Goal: Task Accomplishment & Management: Complete application form

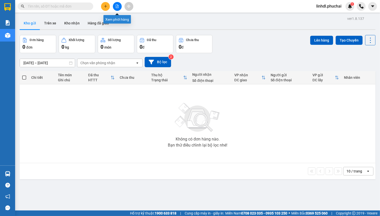
click at [113, 4] on button at bounding box center [117, 6] width 9 height 9
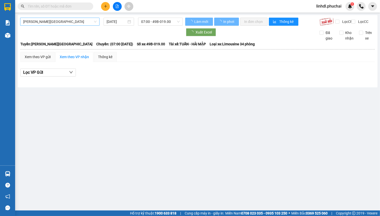
click at [49, 23] on span "[PERSON_NAME][GEOGRAPHIC_DATA]" at bounding box center [59, 22] width 73 height 8
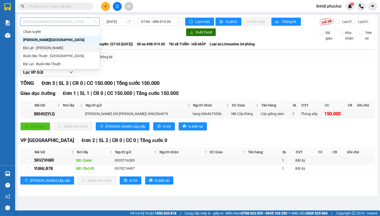
drag, startPoint x: 36, startPoint y: 50, endPoint x: 104, endPoint y: 41, distance: 68.2
click at [36, 50] on div "Đà Lạt - [PERSON_NAME]" at bounding box center [59, 48] width 73 height 6
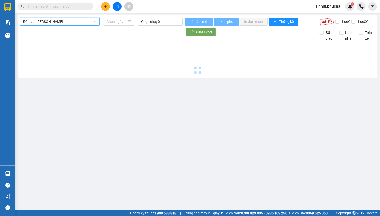
type input "[DATE]"
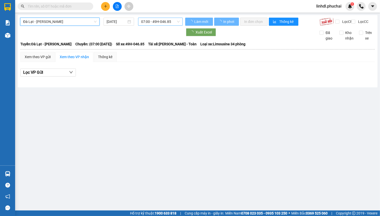
click at [168, 24] on span "07:00 - 49H-046.85" at bounding box center [160, 22] width 39 height 8
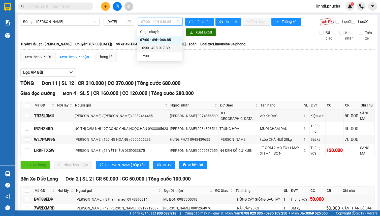
click at [167, 47] on div "10:00 - 49B-017.39" at bounding box center [159, 48] width 39 height 6
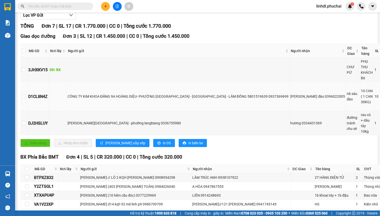
scroll to position [57, 0]
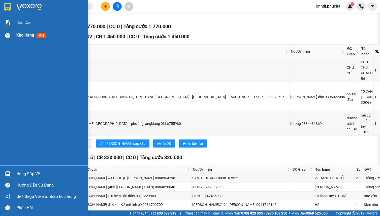
click at [12, 36] on div "Kho hàng mới" at bounding box center [44, 35] width 88 height 13
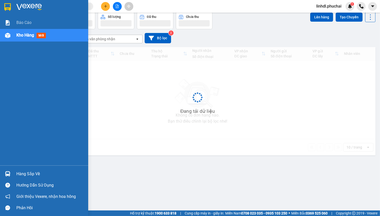
scroll to position [23, 0]
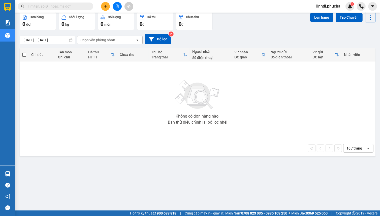
click at [105, 7] on icon "plus" at bounding box center [106, 7] width 4 height 4
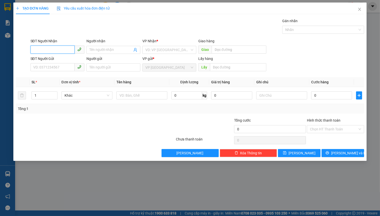
click at [48, 50] on input "SĐT Người Nhận" at bounding box center [52, 50] width 44 height 8
drag, startPoint x: 357, startPoint y: 10, endPoint x: 377, endPoint y: 7, distance: 20.3
click at [358, 9] on span "Close" at bounding box center [360, 10] width 14 height 14
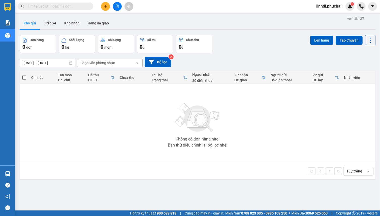
click at [53, 7] on input "text" at bounding box center [57, 7] width 59 height 6
click at [64, 8] on input "text" at bounding box center [57, 7] width 59 height 6
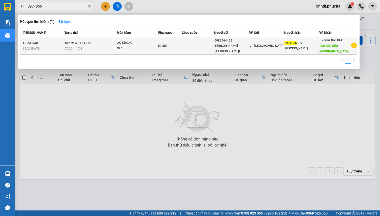
type input "0974856"
click at [147, 46] on div "SL: 1" at bounding box center [136, 49] width 38 height 6
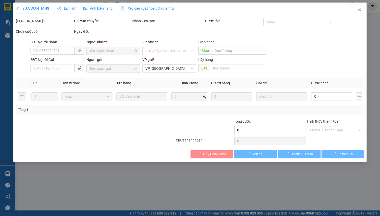
type input "0974856839"
type input "ĐÈO [GEOGRAPHIC_DATA]"
type input "0982464465"
type input "50.000"
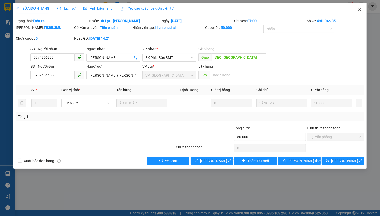
click at [355, 11] on span "Close" at bounding box center [360, 10] width 14 height 14
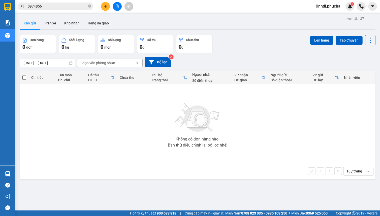
click at [59, 7] on input "0974856" at bounding box center [57, 7] width 59 height 6
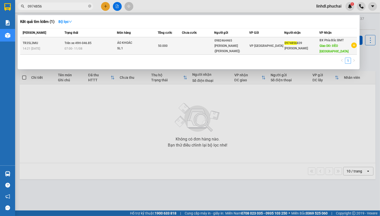
click at [80, 47] on span "07:00 [DATE]" at bounding box center [74, 49] width 18 height 4
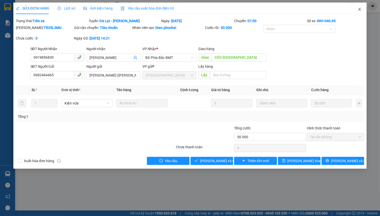
click at [361, 10] on icon "close" at bounding box center [360, 9] width 4 height 4
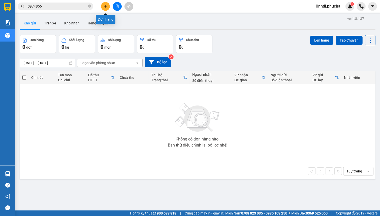
click at [103, 8] on button at bounding box center [105, 6] width 9 height 9
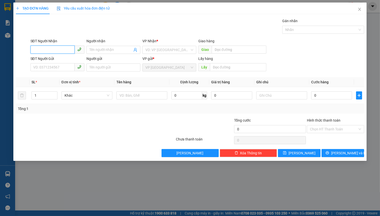
click at [37, 53] on input "SĐT Người Nhận" at bounding box center [52, 50] width 44 height 8
click at [57, 51] on input "0982862779" at bounding box center [52, 50] width 44 height 8
click at [61, 49] on input "0982862779" at bounding box center [52, 50] width 44 height 8
type input "0982862779"
click at [104, 48] on input "Người nhận" at bounding box center [110, 50] width 43 height 6
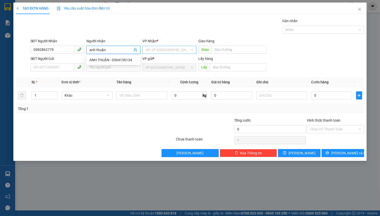
type input "anh thuận"
click at [157, 54] on div "VD: VP [GEOGRAPHIC_DATA]" at bounding box center [169, 50] width 54 height 8
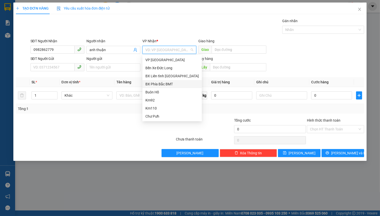
drag, startPoint x: 164, startPoint y: 82, endPoint x: 173, endPoint y: 65, distance: 19.2
click at [164, 82] on div "BX Phía Bắc BMT" at bounding box center [171, 84] width 53 height 6
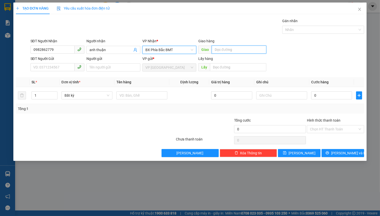
click at [225, 50] on input "text" at bounding box center [239, 50] width 55 height 8
type input "n3 [PERSON_NAME]"
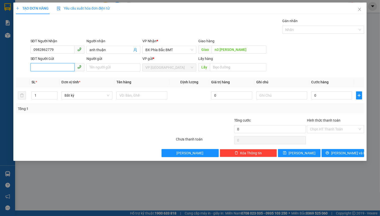
click at [65, 65] on input "SĐT Người Gửi" at bounding box center [52, 67] width 44 height 8
type input "0912279082"
click at [94, 69] on input "Người gửi" at bounding box center [113, 68] width 54 height 8
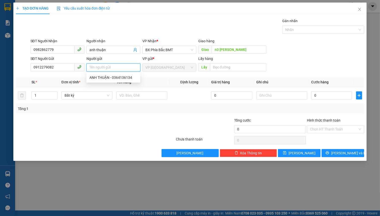
paste input "CÔNG TY KIM KHOA ĐĂNG 9A HOÀNG DIỆU- PHƯỜNG [GEOGRAPHIC_DATA] - [GEOGRAPHIC_DAT…"
click at [87, 96] on span "Bất kỳ" at bounding box center [87, 96] width 45 height 8
type input "CÔNG TY KIM KHOA ĐĂNG 9A HOÀNG DIỆU- PHƯỜNG [GEOGRAPHIC_DATA] - [GEOGRAPHIC_DAT…"
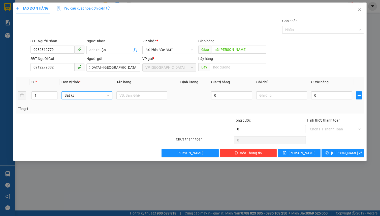
scroll to position [0, 0]
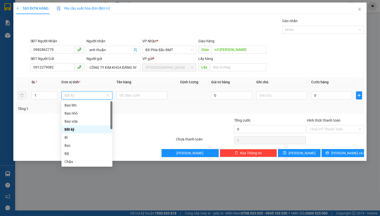
type input "n"
type input "b"
click at [80, 122] on div "Bao vừa" at bounding box center [87, 122] width 45 height 6
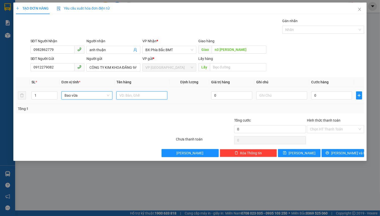
click at [137, 95] on input "text" at bounding box center [141, 95] width 51 height 8
type input "1 bap phân 45kg"
type input "9"
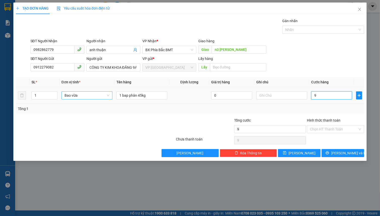
type input "90"
type input "900"
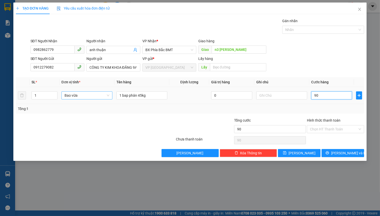
type input "900"
type input "9.000"
type input "90.000"
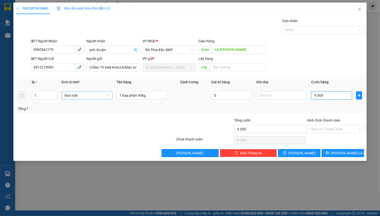
type input "90.000"
click at [342, 154] on span "[PERSON_NAME] và In" at bounding box center [348, 153] width 35 height 6
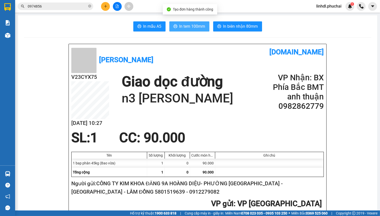
click at [196, 27] on span "In tem 100mm" at bounding box center [192, 26] width 26 height 6
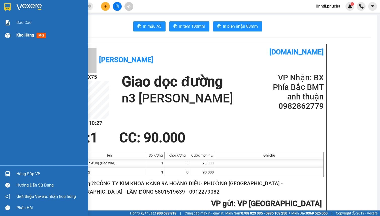
click at [16, 40] on div "Kho hàng mới" at bounding box center [50, 35] width 68 height 13
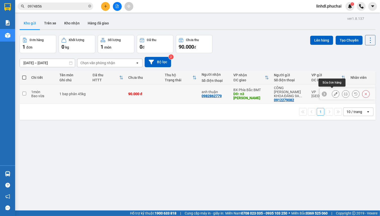
click at [334, 93] on icon at bounding box center [336, 94] width 4 height 4
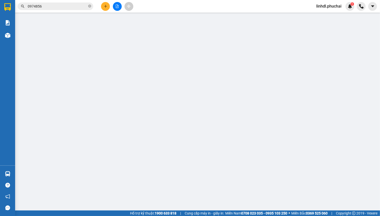
type input "0982862779"
type input "n3 [PERSON_NAME]"
type input "0912279082"
type input "90.000"
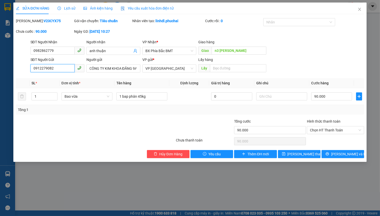
click at [52, 68] on input "0912279082" at bounding box center [52, 68] width 44 height 8
click at [52, 69] on input "0912279082" at bounding box center [52, 68] width 44 height 8
drag, startPoint x: 52, startPoint y: 69, endPoint x: 49, endPoint y: 73, distance: 5.5
click at [52, 69] on input "0912279082" at bounding box center [52, 68] width 44 height 8
type input "0982862779"
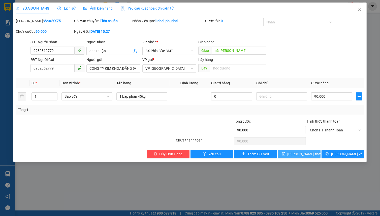
click at [295, 152] on span "[PERSON_NAME] thay đổi" at bounding box center [308, 154] width 40 height 6
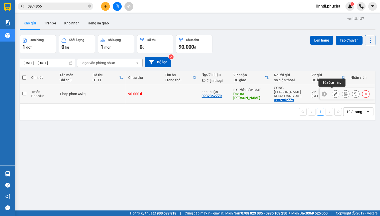
click at [333, 95] on button at bounding box center [335, 94] width 7 height 9
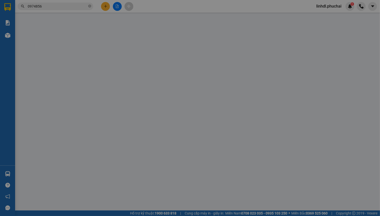
type input "0982862779"
type input "n3 [PERSON_NAME]"
type input "0982862779"
type input "90.000"
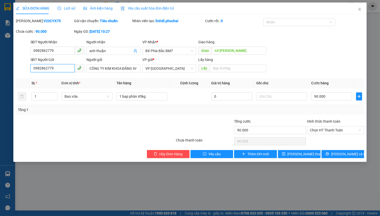
click at [63, 70] on input "0982862779" at bounding box center [52, 68] width 44 height 8
type input "0912279082"
click at [307, 151] on span "[PERSON_NAME] thay đổi" at bounding box center [308, 154] width 40 height 6
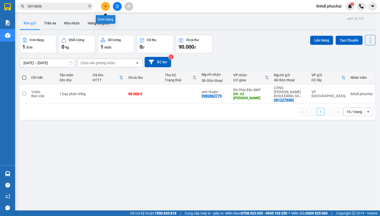
click at [106, 8] on icon "plus" at bounding box center [106, 7] width 4 height 4
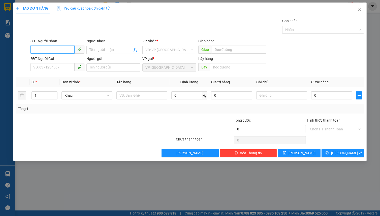
click at [64, 51] on input "SĐT Người Nhận" at bounding box center [52, 50] width 44 height 8
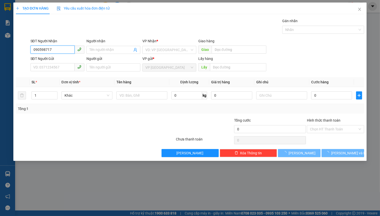
type input "0905987172"
click at [64, 50] on input "0905987172" at bounding box center [52, 50] width 44 height 8
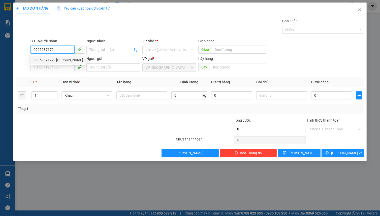
click at [64, 61] on div "0905987172 - [PERSON_NAME]" at bounding box center [59, 60] width 50 height 6
type input "[PERSON_NAME]"
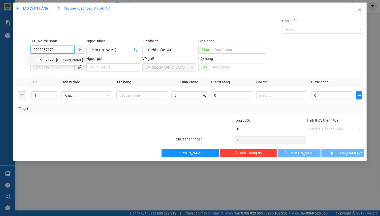
type input "110.000"
type input "0905987172"
click at [58, 65] on div "0905987172 0905987172 - [PERSON_NAME]" at bounding box center [58, 60] width 56 height 10
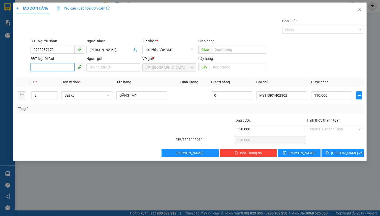
click at [57, 67] on input "SĐT Người Gửi" at bounding box center [52, 67] width 44 height 8
click at [57, 75] on div "0915429993 - [PERSON_NAME] (2b vạn kiếp)" at bounding box center [69, 78] width 71 height 6
type input "0915429993"
type input "[PERSON_NAME] (2b vạn kiếp)"
type input "3"
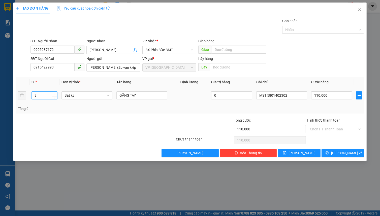
click at [55, 94] on icon "up" at bounding box center [55, 95] width 2 height 2
click at [76, 97] on span "Bất kỳ" at bounding box center [87, 96] width 45 height 8
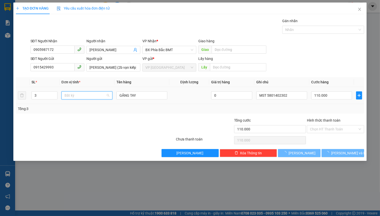
type input "0"
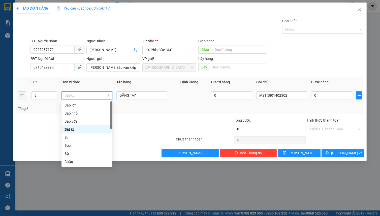
type input "t"
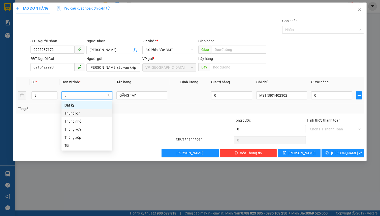
click at [85, 116] on div "Thùng lớn" at bounding box center [87, 114] width 45 height 6
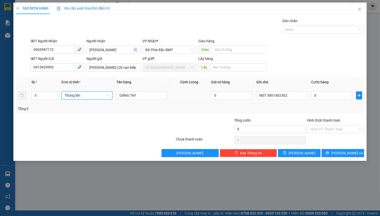
click at [74, 96] on span "Thùng lớn" at bounding box center [87, 96] width 45 height 8
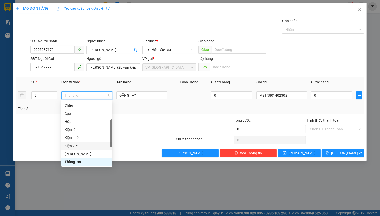
click at [77, 148] on div "Kiện vừa" at bounding box center [87, 146] width 45 height 6
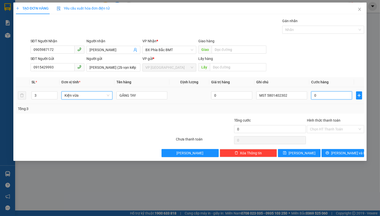
click at [329, 98] on input "0" at bounding box center [331, 95] width 41 height 8
type input "5"
type input "50"
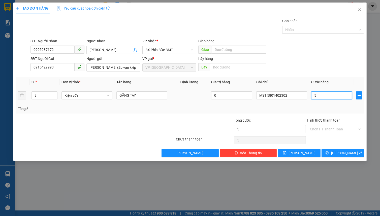
type input "50"
type input "500"
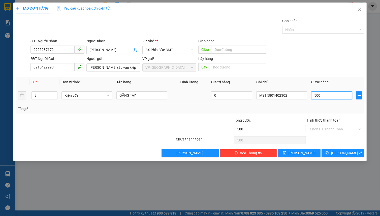
type input "5.000"
type input "50.000"
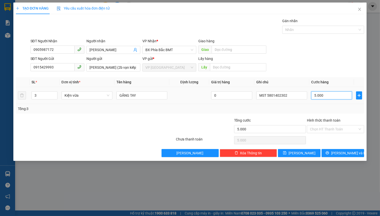
type input "50.000"
type input "5.000"
type input "500"
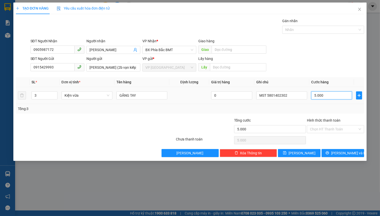
type input "500"
type input "50"
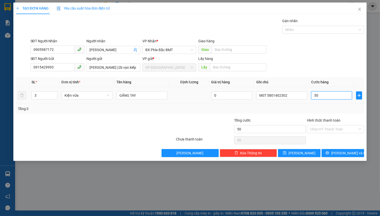
type input "5"
type input "0"
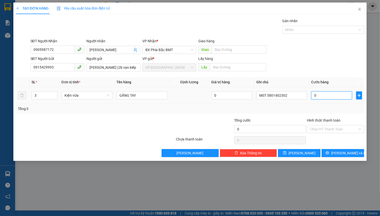
type input "0"
type input "1"
type input "01"
type input "18"
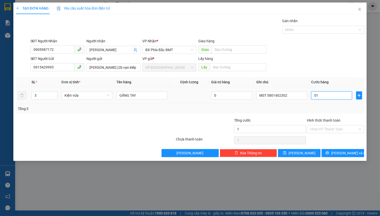
type input "18"
type input "018"
type input "180"
type input "0.180"
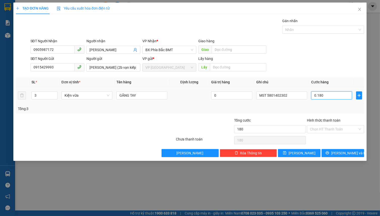
type input "1.800"
type input "01.800"
type input "18.000"
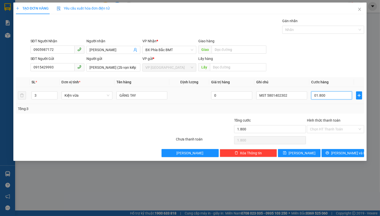
type input "018.000"
type input "180.000"
click at [333, 129] on input "Hình thức thanh toán" at bounding box center [334, 130] width 48 height 8
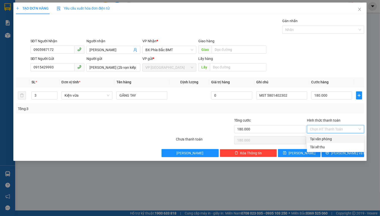
click at [325, 139] on div "Tại văn phòng" at bounding box center [335, 139] width 51 height 6
type input "0"
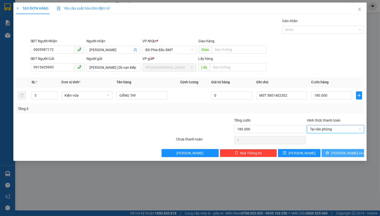
click at [329, 155] on icon "printer" at bounding box center [328, 153] width 4 height 4
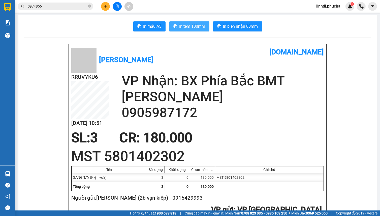
click at [177, 25] on button "In tem 100mm" at bounding box center [189, 26] width 40 height 10
click at [103, 7] on button at bounding box center [105, 6] width 9 height 9
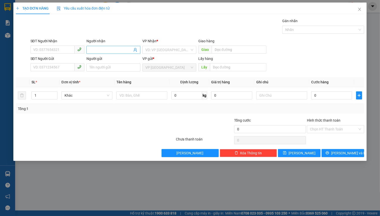
click at [100, 47] on input "Người nhận" at bounding box center [110, 50] width 43 height 6
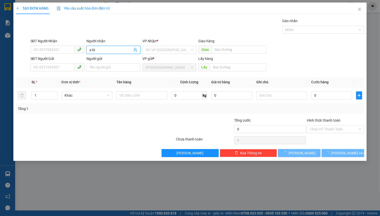
click at [100, 49] on input "a bi" at bounding box center [110, 50] width 43 height 6
click at [99, 49] on input "a bi" at bounding box center [110, 50] width 43 height 6
type input "a bi"
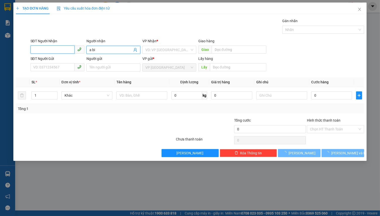
click at [67, 49] on input "SĐT Người Nhận" at bounding box center [52, 50] width 44 height 8
click at [103, 49] on input "a bi" at bounding box center [110, 50] width 43 height 6
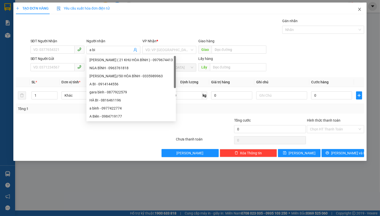
click at [360, 12] on span "Close" at bounding box center [360, 10] width 14 height 14
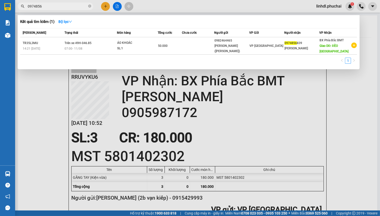
click at [79, 6] on input "0974856" at bounding box center [57, 7] width 59 height 6
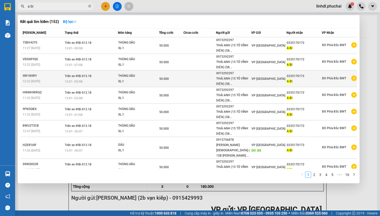
type input "a bi"
click at [129, 82] on div "SL: 1" at bounding box center [137, 82] width 38 height 6
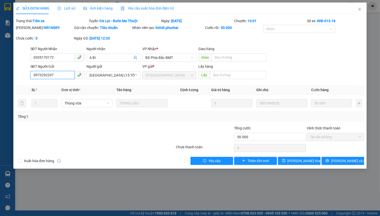
click at [61, 76] on input "0973292297" at bounding box center [52, 75] width 44 height 8
click at [358, 10] on icon "close" at bounding box center [360, 9] width 4 height 4
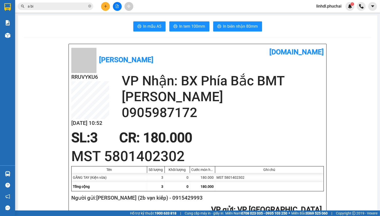
click at [104, 6] on icon "plus" at bounding box center [106, 7] width 4 height 4
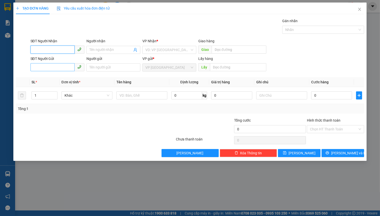
drag, startPoint x: 47, startPoint y: 60, endPoint x: 46, endPoint y: 67, distance: 7.0
click at [47, 62] on div "SĐT Người Gửi" at bounding box center [57, 60] width 54 height 8
click at [46, 67] on input "SĐT Người Gửi" at bounding box center [52, 67] width 44 height 8
paste input "0973292297"
type input "0973292297"
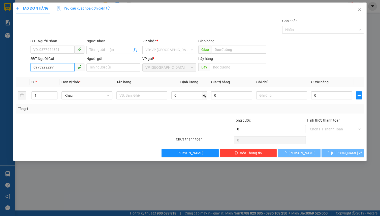
click at [63, 69] on input "0973292297" at bounding box center [52, 67] width 44 height 8
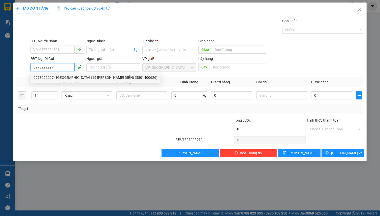
click at [64, 75] on div "0973292297 - [GEOGRAPHIC_DATA] (15 [PERSON_NAME] DIỆN) (5801400626)" at bounding box center [96, 78] width 124 height 6
type input "0335170172"
type input "A BI"
type input "[GEOGRAPHIC_DATA] (15 TÔ VĨNH DIỆN) (5801400626)"
type input "50.000"
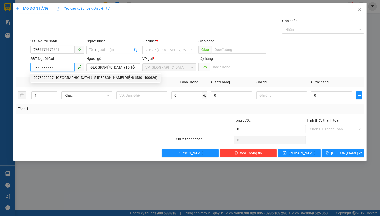
type input "50.000"
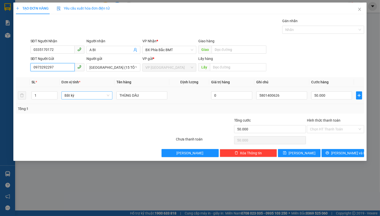
click at [76, 96] on span "Bất kỳ" at bounding box center [87, 96] width 45 height 8
type input "0973292297"
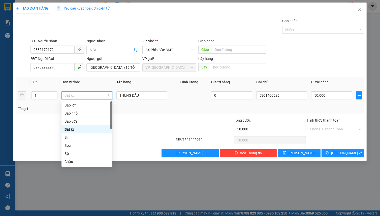
type input "t"
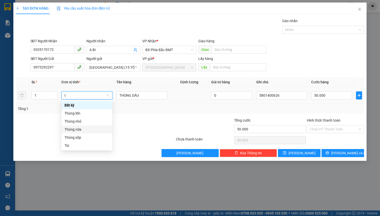
drag, startPoint x: 84, startPoint y: 131, endPoint x: 87, endPoint y: 128, distance: 4.5
click at [85, 132] on div "Thùng vừa" at bounding box center [87, 130] width 45 height 6
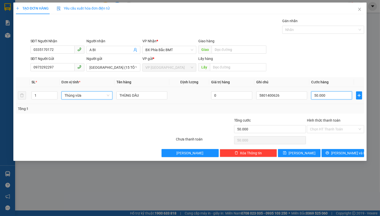
click at [332, 95] on input "50.000" at bounding box center [331, 95] width 41 height 8
type input "0"
type input "5"
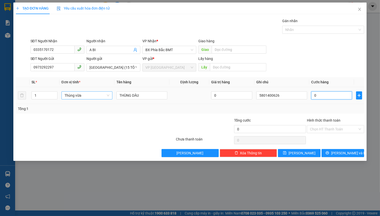
type input "5"
type input "05"
type input "50"
type input "050"
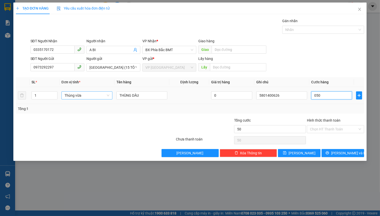
type input "500"
type input "0.500"
type input "5.000"
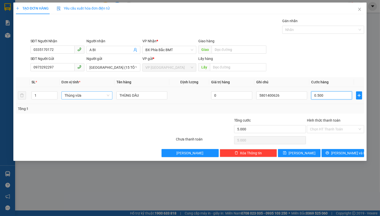
type input "05.000"
type input "50.000"
click at [111, 69] on input "[GEOGRAPHIC_DATA] (15 TÔ VĨNH DIỆN) (5801400626)" at bounding box center [113, 68] width 54 height 8
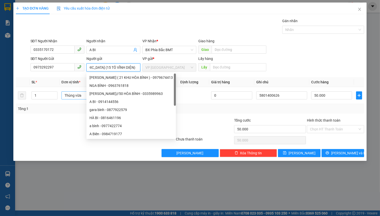
scroll to position [0, 21]
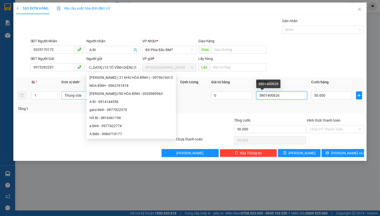
click at [275, 96] on input "5801400626" at bounding box center [281, 95] width 51 height 8
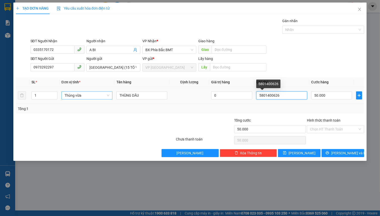
click at [275, 96] on input "5801400626" at bounding box center [281, 95] width 51 height 8
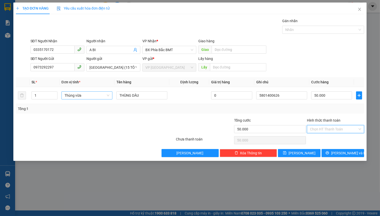
click at [330, 129] on input "Hình thức thanh toán" at bounding box center [334, 130] width 48 height 8
click at [331, 139] on div "Tại văn phòng" at bounding box center [335, 139] width 51 height 6
type input "0"
click at [340, 154] on span "[PERSON_NAME] và In" at bounding box center [348, 153] width 35 height 6
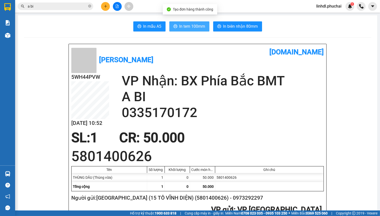
click at [191, 27] on span "In tem 100mm" at bounding box center [192, 26] width 26 height 6
click at [105, 7] on icon "plus" at bounding box center [106, 7] width 4 height 4
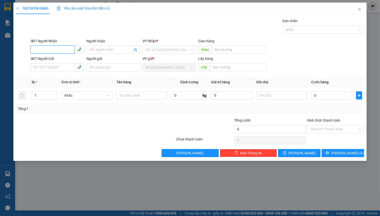
click at [46, 51] on input "SĐT Người Nhận" at bounding box center [52, 50] width 44 height 8
type input "0388005929"
click at [58, 58] on div "0388005929 - Hải" at bounding box center [58, 60] width 48 height 6
type input "Hải"
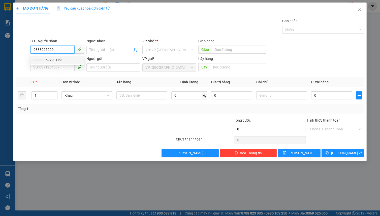
type input "OTO MAI ANH CŨ"
type input "70.000"
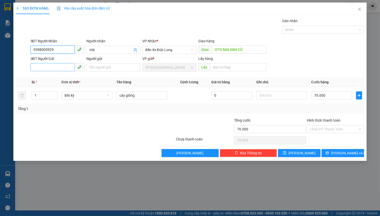
type input "0388005929"
click at [55, 68] on input "SĐT Người Gửi" at bounding box center [52, 67] width 44 height 8
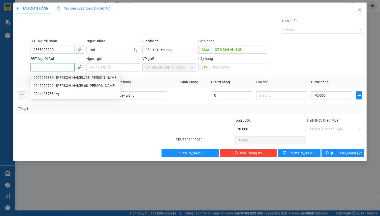
click at [59, 76] on div "0972918889 - [PERSON_NAME]//68 [PERSON_NAME]" at bounding box center [76, 78] width 84 height 6
type input "0972918889"
type input "[PERSON_NAME]//68 [PERSON_NAME]"
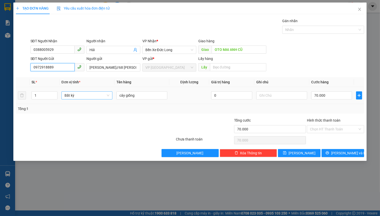
click at [72, 95] on span "Bất kỳ" at bounding box center [87, 96] width 45 height 8
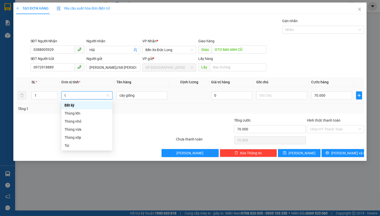
type input "t"
click at [78, 129] on div "Thùng vừa" at bounding box center [87, 130] width 45 height 6
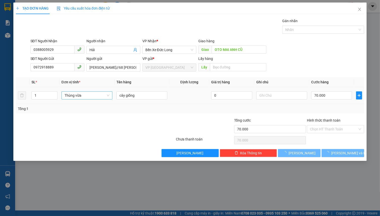
type input "0"
click at [265, 98] on input "text" at bounding box center [281, 95] width 51 height 8
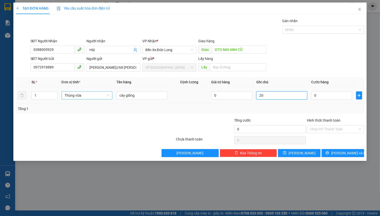
type input "2"
type input "18kg"
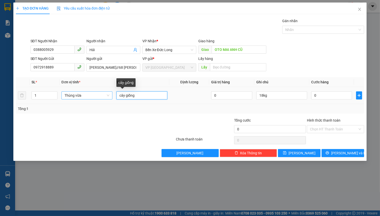
click at [146, 93] on input "cây giống" at bounding box center [141, 95] width 51 height 8
type input "cây giống cúc"
click at [323, 96] on input "0" at bounding box center [331, 95] width 41 height 8
type input "7"
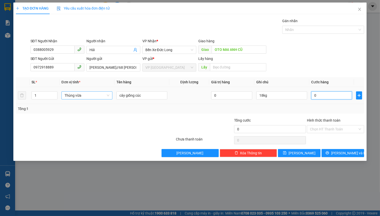
type input "7"
type input "70"
type input "700"
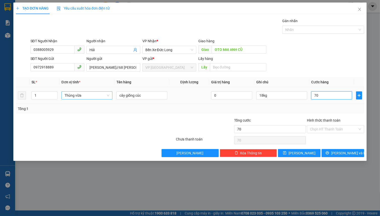
type input "700"
type input "7.000"
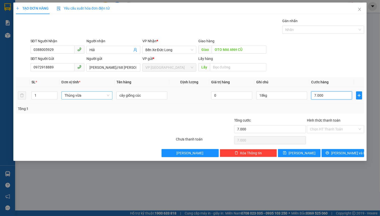
type input "70.000"
click at [332, 129] on input "Hình thức thanh toán" at bounding box center [334, 130] width 48 height 8
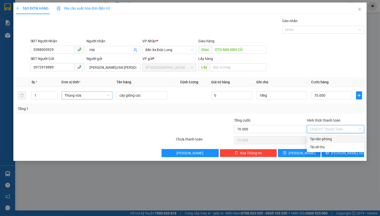
click at [321, 139] on div "Tại văn phòng" at bounding box center [335, 139] width 51 height 6
type input "0"
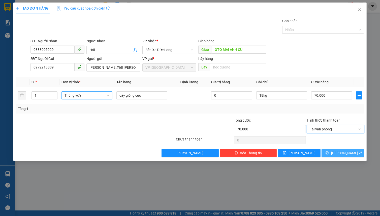
click at [329, 155] on span "printer" at bounding box center [328, 153] width 4 height 4
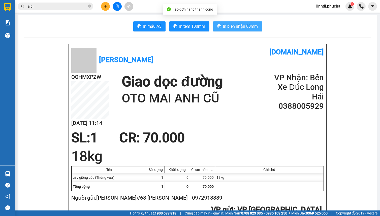
click at [247, 25] on span "In biên nhận 80mm" at bounding box center [240, 26] width 35 height 6
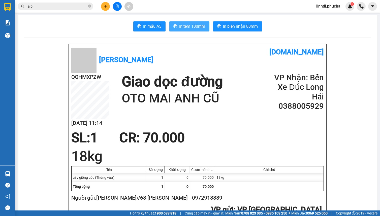
click at [184, 27] on span "In tem 100mm" at bounding box center [192, 26] width 26 height 6
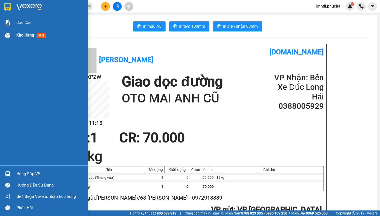
click at [11, 37] on div at bounding box center [7, 35] width 9 height 9
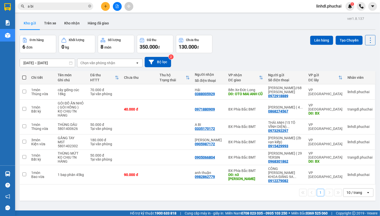
click at [106, 7] on icon "plus" at bounding box center [106, 7] width 4 height 4
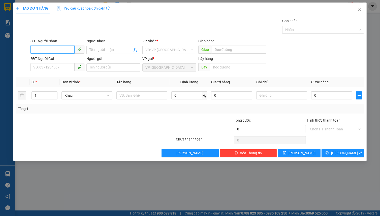
click at [44, 47] on input "SĐT Người Nhận" at bounding box center [52, 50] width 44 height 8
click at [53, 59] on div "0846009096 - [PERSON_NAME]" at bounding box center [59, 60] width 50 height 6
type input "0846009096"
type input "[PERSON_NAME]"
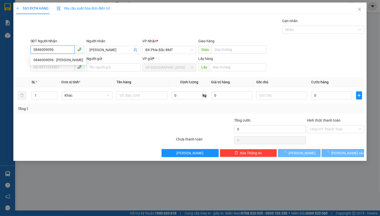
type input "50.000"
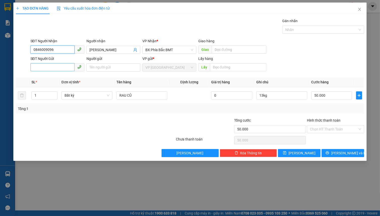
type input "0846009096"
click at [54, 66] on input "SĐT Người Gửi" at bounding box center [52, 67] width 44 height 8
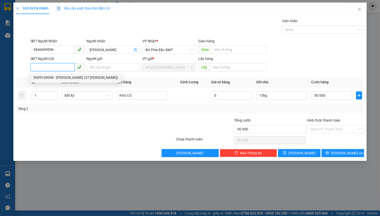
click at [62, 77] on div "0909109098 - [PERSON_NAME] (37 [PERSON_NAME])" at bounding box center [76, 78] width 85 height 6
type input "0909109098"
type input "[PERSON_NAME] (37 [PERSON_NAME])"
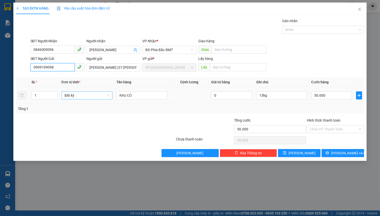
click at [77, 96] on span "Bất kỳ" at bounding box center [87, 96] width 45 height 8
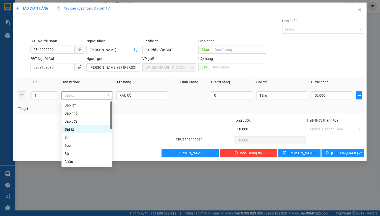
type input "t"
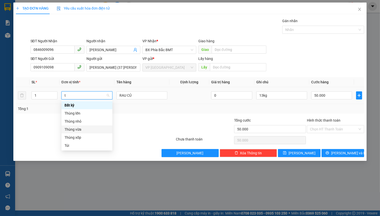
click at [84, 129] on div "Thùng vừa" at bounding box center [87, 130] width 45 height 6
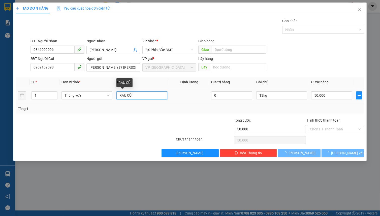
click at [141, 98] on input "RAU CỦ" at bounding box center [141, 95] width 51 height 8
type input "0"
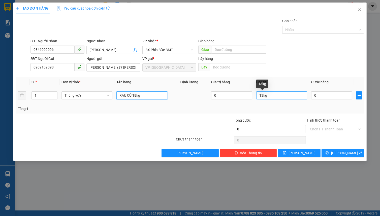
type input "RAU CỦ 18kg"
click at [272, 96] on input "13kg" at bounding box center [281, 95] width 51 height 8
type input "8kg"
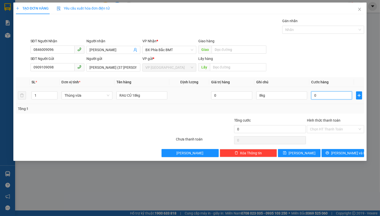
click at [325, 95] on input "0" at bounding box center [331, 95] width 41 height 8
type input "5"
type input "50"
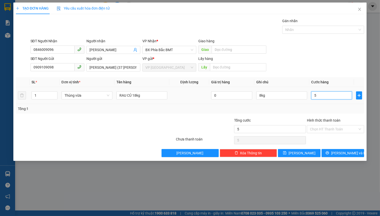
type input "50"
type input "500"
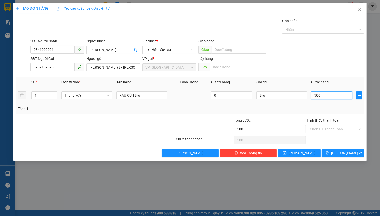
type input "5.000"
type input "50.000"
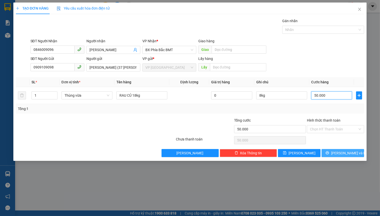
type input "50.000"
click at [332, 152] on button "[PERSON_NAME] và In" at bounding box center [343, 153] width 43 height 8
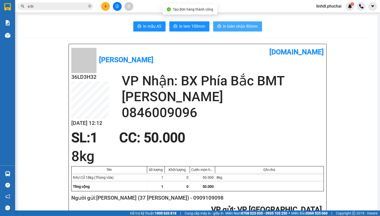
click at [231, 26] on span "In biên nhận 80mm" at bounding box center [240, 26] width 35 height 6
click at [242, 24] on span "In biên nhận 80mm" at bounding box center [240, 26] width 35 height 6
click at [239, 29] on span "In biên nhận 80mm" at bounding box center [240, 26] width 35 height 6
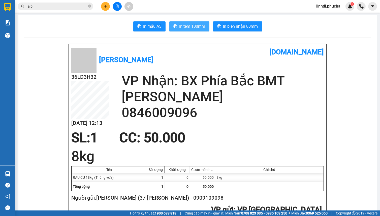
click at [184, 25] on span "In tem 100mm" at bounding box center [192, 26] width 26 height 6
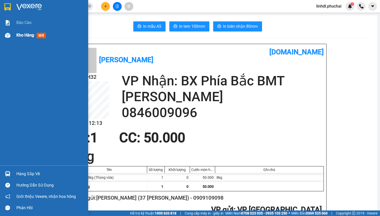
click at [18, 35] on span "Kho hàng" at bounding box center [25, 35] width 18 height 5
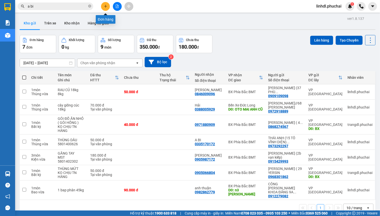
click at [106, 7] on icon "plus" at bounding box center [105, 6] width 0 height 3
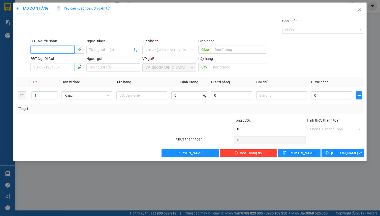
click at [55, 51] on input "SĐT Người Nhận" at bounding box center [52, 50] width 44 height 8
type input "0342851951"
click at [64, 60] on div "0342851951 - LINH" at bounding box center [58, 60] width 48 height 6
type input "LINH"
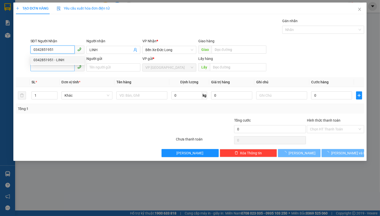
type input "80.000"
click at [55, 66] on input "SĐT Người Gửi" at bounding box center [52, 67] width 44 height 8
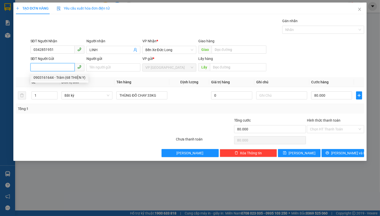
click at [62, 77] on div "0903161644 - Trâm (68 THIỆN Y)" at bounding box center [60, 78] width 52 height 6
click at [76, 95] on span "Bất kỳ" at bounding box center [87, 96] width 45 height 8
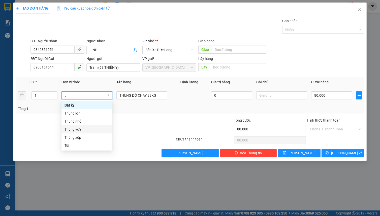
click at [83, 132] on div "Thùng vừa" at bounding box center [87, 130] width 45 height 6
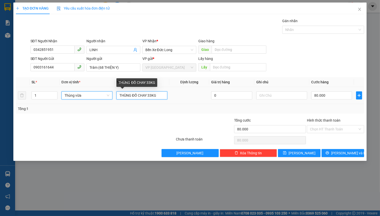
click at [152, 96] on input "THÙNG ĐỒ CHAY 33KG" at bounding box center [141, 95] width 51 height 8
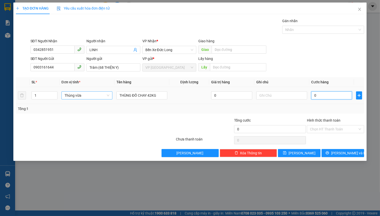
click at [340, 96] on input "0" at bounding box center [331, 95] width 41 height 8
click at [335, 131] on input "Hình thức thanh toán" at bounding box center [334, 130] width 48 height 8
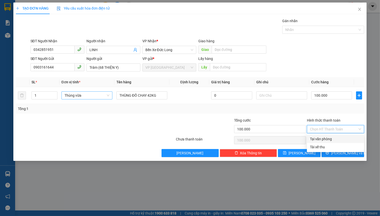
click at [335, 140] on div "Tại văn phòng" at bounding box center [335, 139] width 51 height 6
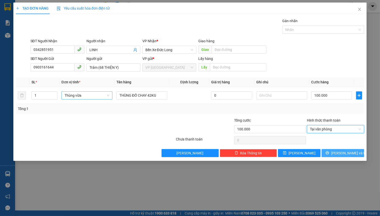
click at [340, 152] on span "[PERSON_NAME] và In" at bounding box center [348, 153] width 35 height 6
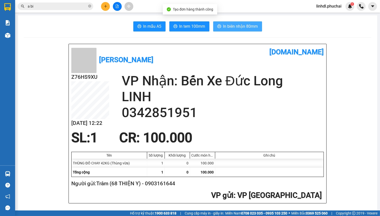
click at [229, 25] on span "In biên nhận 80mm" at bounding box center [240, 26] width 35 height 6
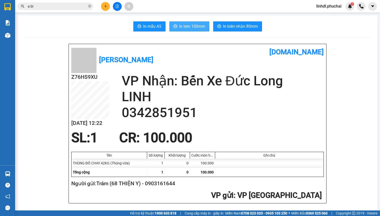
click at [187, 27] on span "In tem 100mm" at bounding box center [192, 26] width 26 height 6
click at [104, 7] on icon "plus" at bounding box center [106, 7] width 4 height 4
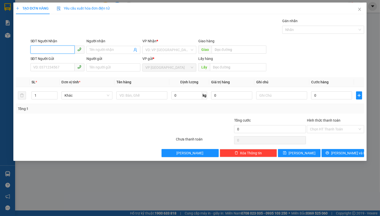
click at [59, 49] on input "SĐT Người Nhận" at bounding box center [52, 50] width 44 height 8
click at [65, 49] on input "0378288537" at bounding box center [52, 50] width 44 height 8
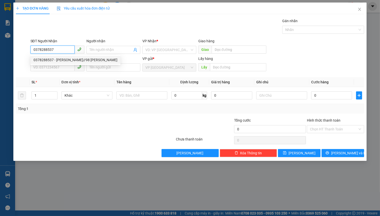
click at [71, 61] on div "0378288537 - [PERSON_NAME]//98 [PERSON_NAME]" at bounding box center [76, 60] width 84 height 6
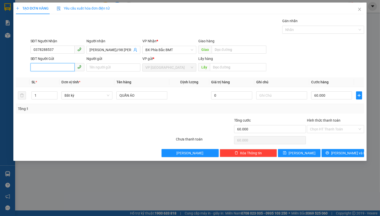
click at [66, 65] on input "SĐT Người Gửi" at bounding box center [52, 67] width 44 height 8
click at [65, 77] on div "0567235789 - [PERSON_NAME] (85 [PERSON_NAME](" at bounding box center [76, 78] width 85 height 6
click at [82, 98] on span "Bất kỳ" at bounding box center [87, 96] width 45 height 8
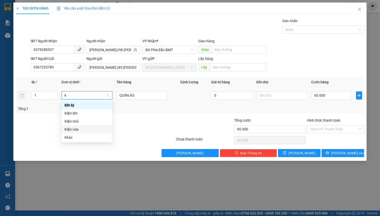
click at [84, 128] on div "Kiện vừa" at bounding box center [87, 130] width 45 height 6
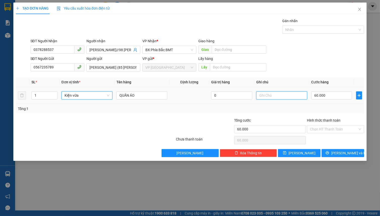
click at [278, 95] on input "text" at bounding box center [281, 95] width 51 height 8
click at [326, 96] on input "0" at bounding box center [331, 95] width 41 height 8
click at [329, 152] on icon "printer" at bounding box center [328, 153] width 4 height 4
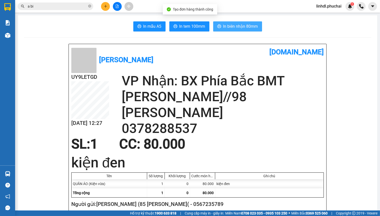
click at [241, 25] on span "In biên nhận 80mm" at bounding box center [240, 26] width 35 height 6
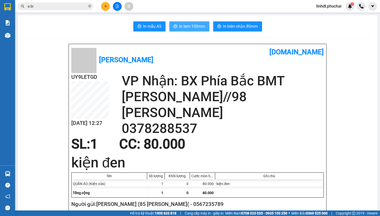
click at [179, 25] on span "In tem 100mm" at bounding box center [192, 26] width 26 height 6
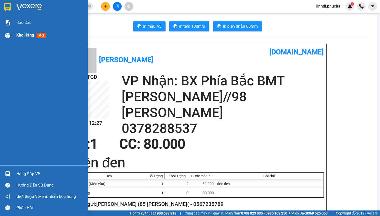
click at [8, 32] on div at bounding box center [7, 35] width 9 height 9
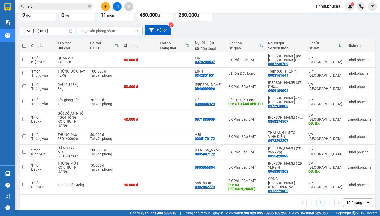
scroll to position [32, 0]
click at [129, 55] on td "80.000 đ" at bounding box center [138, 59] width 35 height 15
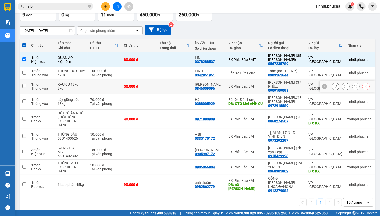
click at [132, 85] on div "50.000 đ" at bounding box center [139, 86] width 30 height 4
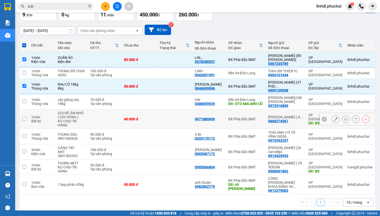
click at [152, 118] on div "40.000 đ" at bounding box center [139, 119] width 30 height 4
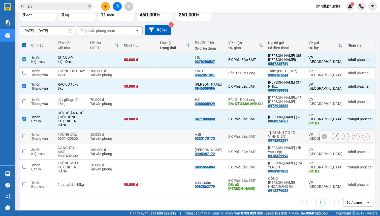
click at [152, 134] on td at bounding box center [138, 136] width 35 height 15
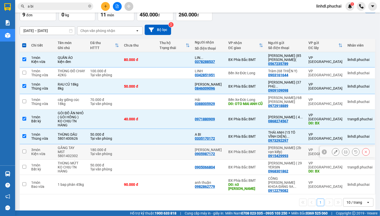
click at [157, 149] on td at bounding box center [138, 151] width 35 height 15
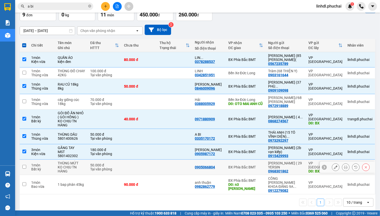
click at [170, 169] on td at bounding box center [174, 167] width 35 height 15
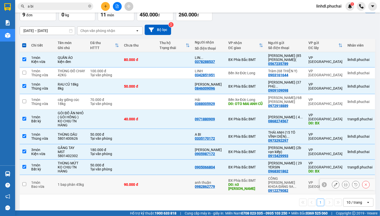
click at [166, 181] on td at bounding box center [174, 184] width 35 height 19
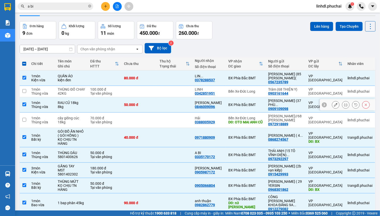
scroll to position [0, 0]
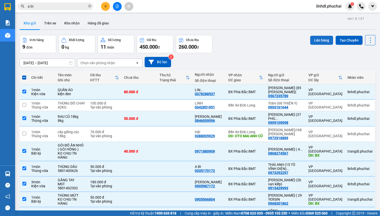
click at [315, 39] on button "Lên hàng" at bounding box center [321, 40] width 23 height 9
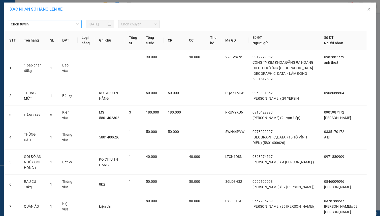
drag, startPoint x: 55, startPoint y: 20, endPoint x: 41, endPoint y: 22, distance: 14.4
click at [55, 20] on span "Chọn tuyến" at bounding box center [45, 24] width 68 height 8
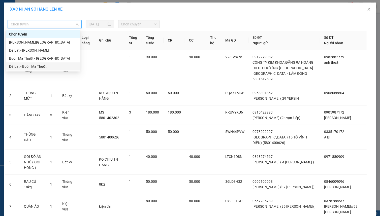
click at [24, 67] on div "Đà Lạt - Buôn Ma Thuột" at bounding box center [43, 67] width 68 height 6
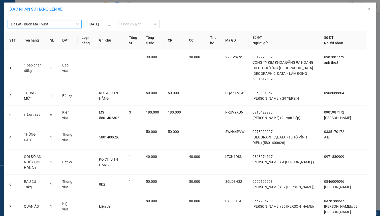
drag, startPoint x: 125, startPoint y: 25, endPoint x: 150, endPoint y: 30, distance: 25.5
click at [128, 25] on span "Chọn chuyến" at bounding box center [138, 24] width 35 height 8
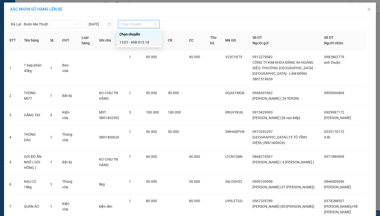
click at [149, 43] on div "13:01 - 49B-013.18" at bounding box center [138, 43] width 39 height 6
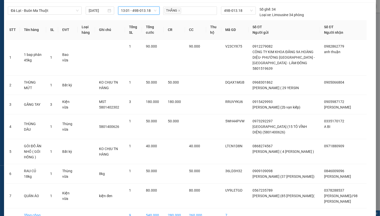
scroll to position [37, 0]
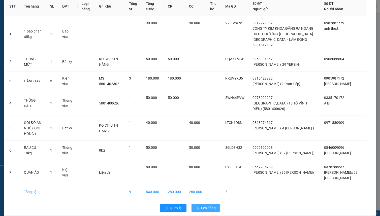
click at [203, 205] on span "Lên hàng" at bounding box center [208, 208] width 15 height 6
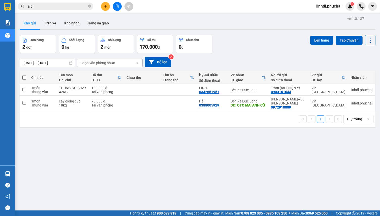
click at [107, 5] on button at bounding box center [105, 6] width 9 height 9
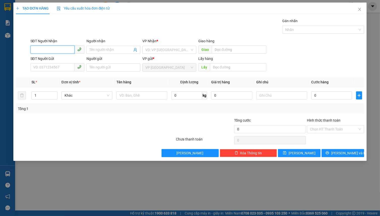
click at [60, 51] on input "SĐT Người Nhận" at bounding box center [52, 50] width 44 height 8
click at [39, 49] on input "SĐT Người Nhận" at bounding box center [52, 50] width 44 height 8
click at [58, 59] on div "0978719986 - [PERSON_NAME]" at bounding box center [59, 60] width 50 height 6
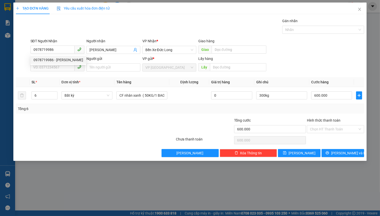
click at [58, 65] on div "0978719986 0978719986 - [PERSON_NAME]" at bounding box center [58, 60] width 56 height 10
click at [58, 65] on input "SĐT Người Gửi" at bounding box center [52, 67] width 44 height 8
click at [100, 70] on input "Người gửi" at bounding box center [113, 68] width 54 height 8
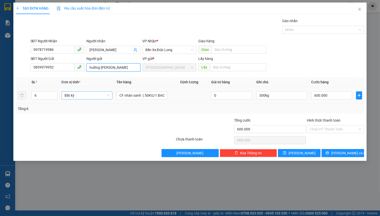
click at [72, 96] on span "Bất kỳ" at bounding box center [87, 96] width 45 height 8
click at [85, 105] on div "[PERSON_NAME]" at bounding box center [87, 106] width 45 height 6
click at [119, 95] on input "CF nhân xanh ( 50KG/1 BAO)" at bounding box center [144, 95] width 50 height 8
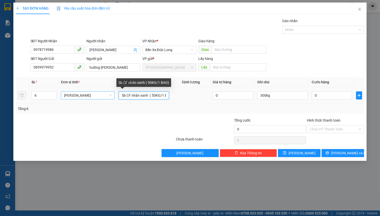
scroll to position [0, 5]
drag, startPoint x: 146, startPoint y: 96, endPoint x: 171, endPoint y: 99, distance: 25.4
click at [171, 99] on tr "6 Món 5b CF nhân xanh ( 50KG/1 BAO) 0 300kg 0" at bounding box center [190, 95] width 348 height 17
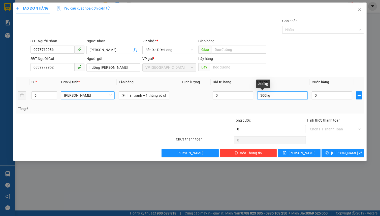
click at [264, 94] on input "300kg" at bounding box center [282, 95] width 50 height 8
click at [320, 97] on input "0" at bounding box center [332, 95] width 41 height 8
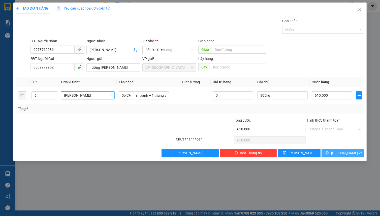
click at [338, 152] on button "[PERSON_NAME] và In" at bounding box center [343, 153] width 43 height 8
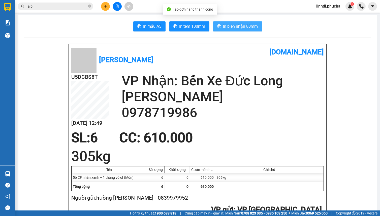
click at [242, 24] on span "In biên nhận 80mm" at bounding box center [240, 26] width 35 height 6
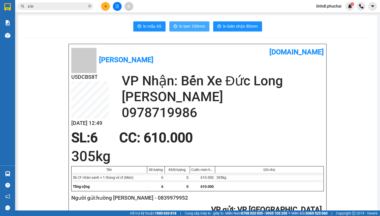
click at [179, 25] on span "In tem 100mm" at bounding box center [192, 26] width 26 height 6
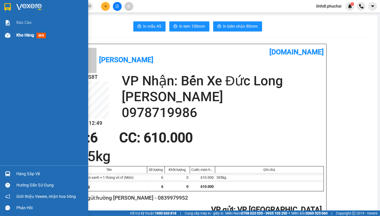
click at [13, 37] on div "Kho hàng mới" at bounding box center [44, 35] width 88 height 13
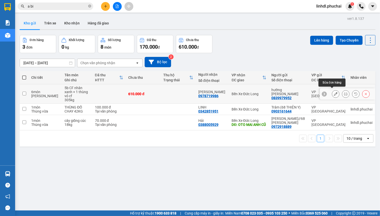
click at [332, 94] on button at bounding box center [335, 94] width 7 height 9
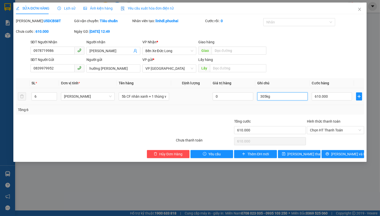
click at [277, 98] on input "305kg" at bounding box center [282, 97] width 50 height 8
click at [310, 154] on span "[PERSON_NAME] thay đổi" at bounding box center [308, 154] width 40 height 6
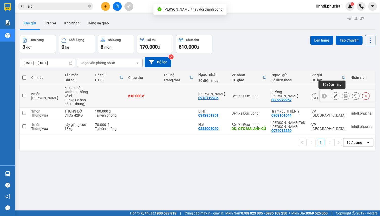
click at [342, 94] on button at bounding box center [345, 96] width 7 height 9
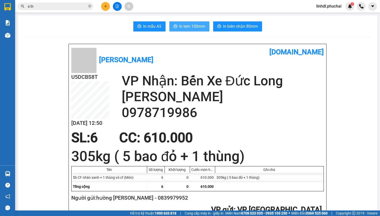
click at [194, 26] on span "In tem 100mm" at bounding box center [192, 26] width 26 height 6
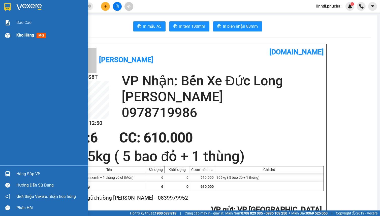
click at [6, 38] on img at bounding box center [7, 35] width 5 height 5
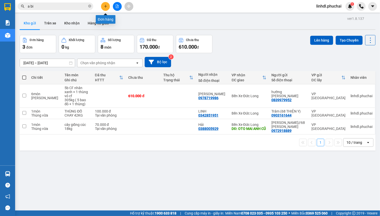
click at [103, 8] on button at bounding box center [105, 6] width 9 height 9
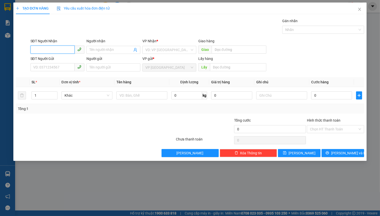
click at [53, 49] on input "SĐT Người Nhận" at bounding box center [52, 50] width 44 height 8
click at [54, 50] on input "08" at bounding box center [52, 50] width 44 height 8
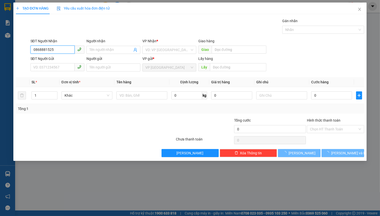
click at [56, 50] on input "0868881525" at bounding box center [52, 50] width 44 height 8
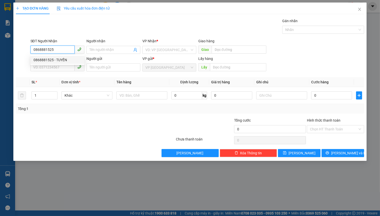
click at [68, 60] on div "0868881525 - TUYỀN" at bounding box center [58, 60] width 48 height 6
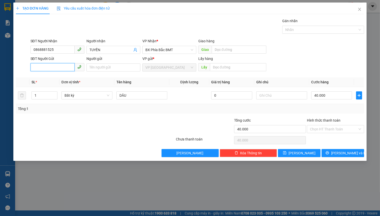
click at [54, 69] on input "SĐT Người Gửi" at bounding box center [52, 67] width 44 height 8
click at [68, 80] on div "0911097978 - ANH TÀI//54 [GEOGRAPHIC_DATA]" at bounding box center [71, 78] width 83 height 8
click at [77, 95] on span "Bất kỳ" at bounding box center [87, 96] width 45 height 8
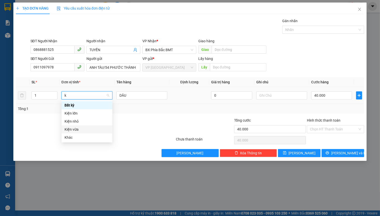
click at [85, 129] on div "Kiện vừa" at bounding box center [87, 130] width 45 height 6
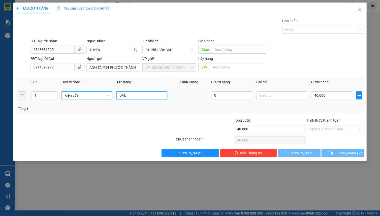
click at [143, 96] on input "DÂU" at bounding box center [141, 95] width 51 height 8
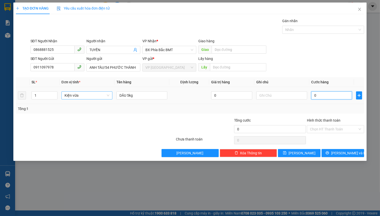
click at [329, 98] on input "0" at bounding box center [331, 95] width 41 height 8
click at [336, 131] on input "Hình thức thanh toán" at bounding box center [334, 130] width 48 height 8
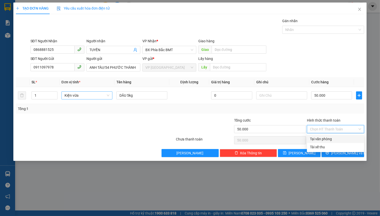
click at [336, 138] on div "Tại văn phòng" at bounding box center [335, 139] width 51 height 6
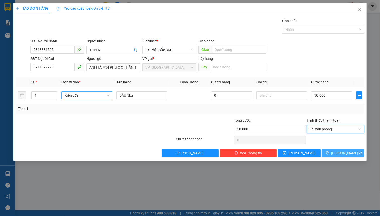
click at [338, 155] on button "[PERSON_NAME] và In" at bounding box center [343, 153] width 43 height 8
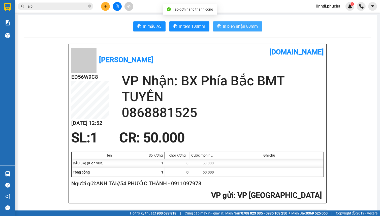
click at [229, 27] on span "In biên nhận 80mm" at bounding box center [240, 26] width 35 height 6
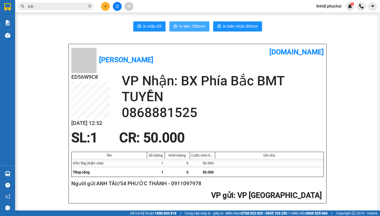
click at [198, 29] on span "In tem 100mm" at bounding box center [192, 26] width 26 height 6
click at [117, 5] on icon "file-add" at bounding box center [117, 7] width 3 height 4
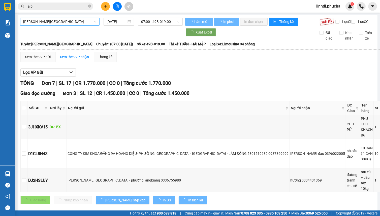
click at [43, 22] on span "[PERSON_NAME][GEOGRAPHIC_DATA]" at bounding box center [59, 22] width 73 height 8
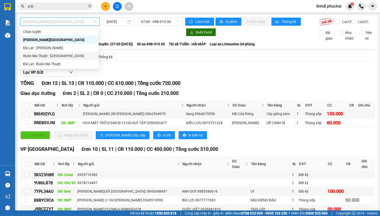
click at [44, 56] on div "Buôn Ma Thuột - [GEOGRAPHIC_DATA]" at bounding box center [59, 56] width 73 height 6
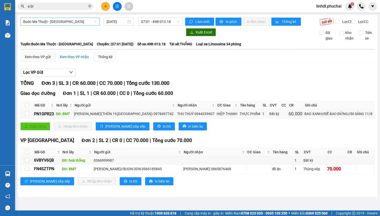
click at [74, 25] on div "Buôn Ma Thuột - [GEOGRAPHIC_DATA] [DATE] 07:01 - 49B-013.18" at bounding box center [101, 22] width 163 height 8
click at [66, 25] on span "Buôn Ma Thuột - [GEOGRAPHIC_DATA]" at bounding box center [59, 22] width 73 height 8
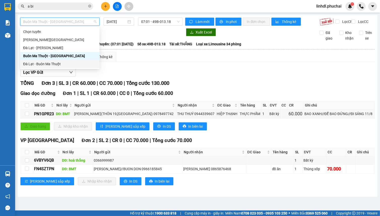
click at [49, 64] on div "Đà Lạt - Buôn Ma Thuột" at bounding box center [59, 64] width 73 height 6
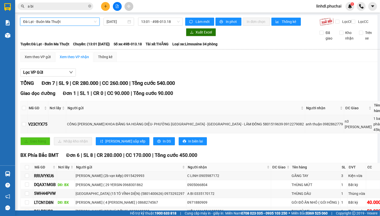
drag, startPoint x: 163, startPoint y: 24, endPoint x: 166, endPoint y: 26, distance: 3.8
click at [163, 24] on span "13:01 - 49B-013.18" at bounding box center [160, 22] width 39 height 8
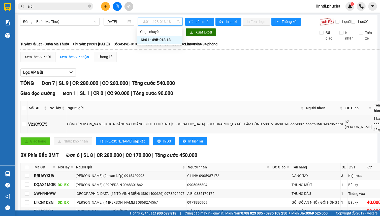
click at [173, 40] on div "13:01 - 49B-013.18" at bounding box center [159, 40] width 39 height 6
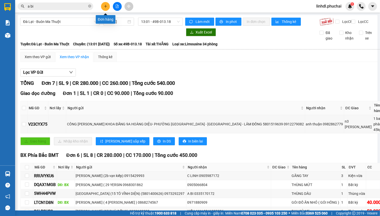
click at [105, 7] on icon "plus" at bounding box center [105, 6] width 0 height 3
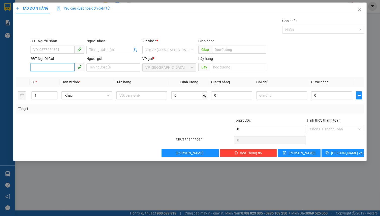
click at [49, 69] on input "SĐT Người Gửi" at bounding box center [52, 67] width 44 height 8
click at [63, 78] on div "0915344677 - [PERSON_NAME] (105 XÔ VIẾT)" at bounding box center [70, 78] width 73 height 6
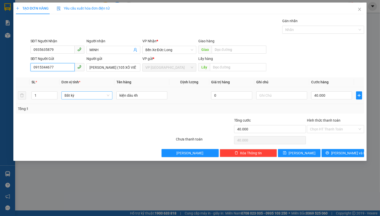
click at [81, 96] on span "Bất kỳ" at bounding box center [87, 96] width 45 height 8
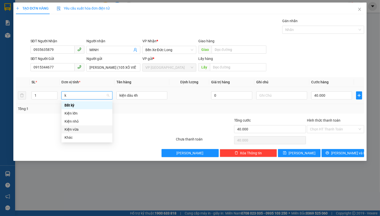
click at [81, 128] on div "Kiện vừa" at bounding box center [87, 130] width 45 height 6
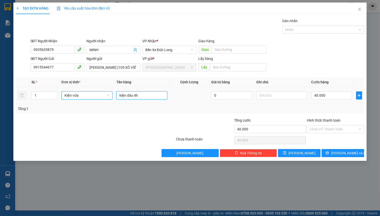
click at [151, 95] on input "kiện dâu 4h" at bounding box center [141, 95] width 51 height 8
click at [334, 96] on input "0" at bounding box center [331, 95] width 41 height 8
click at [339, 130] on input "Hình thức thanh toán" at bounding box center [334, 130] width 48 height 8
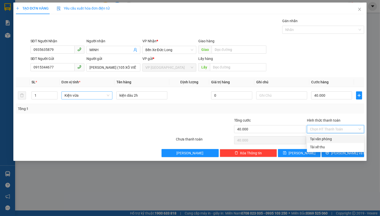
click at [325, 139] on div "Tại văn phòng" at bounding box center [335, 139] width 51 height 6
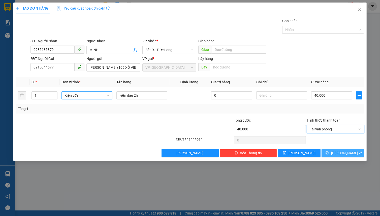
click at [329, 151] on button "[PERSON_NAME] và In" at bounding box center [343, 153] width 43 height 8
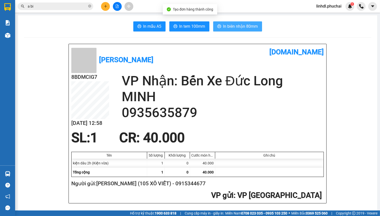
click at [231, 26] on span "In biên nhận 80mm" at bounding box center [240, 26] width 35 height 6
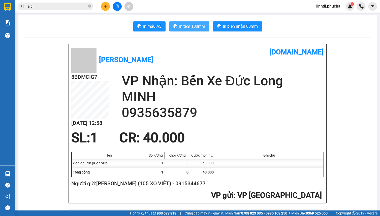
click at [191, 26] on span "In tem 100mm" at bounding box center [192, 26] width 26 height 6
click at [105, 5] on icon "plus" at bounding box center [105, 6] width 0 height 3
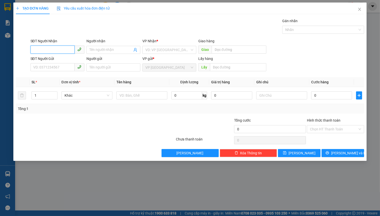
click at [50, 49] on input "SĐT Người Nhận" at bounding box center [52, 50] width 44 height 8
click at [60, 61] on div "0969602877 - QUẦY THUỐC 94 ( C VY)" at bounding box center [64, 60] width 60 height 6
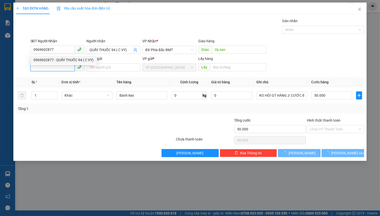
click at [54, 66] on input "SĐT Người Gửi" at bounding box center [52, 67] width 44 height 8
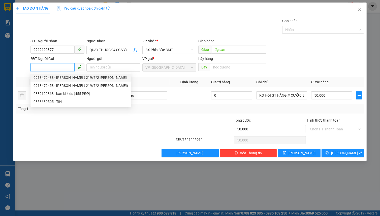
click at [52, 79] on div "0913479488 - [PERSON_NAME] ( 219/7/2 [PERSON_NAME]" at bounding box center [81, 78] width 95 height 6
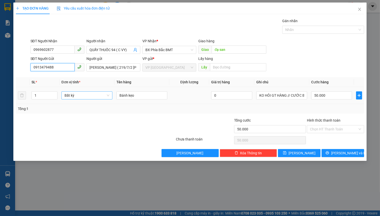
click at [93, 96] on span "Bất kỳ" at bounding box center [87, 96] width 45 height 8
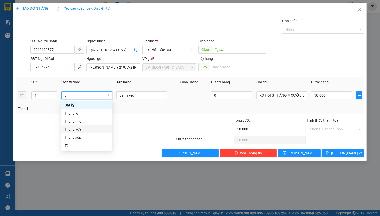
click at [99, 131] on div "Thùng vừa" at bounding box center [87, 130] width 45 height 6
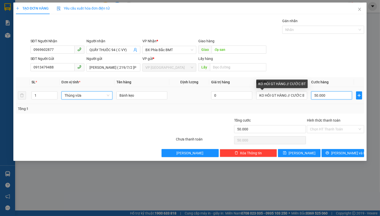
click at [329, 98] on input "50.000" at bounding box center [331, 95] width 41 height 8
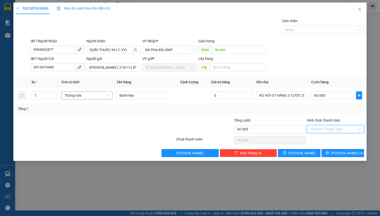
click at [339, 129] on input "Hình thức thanh toán" at bounding box center [334, 130] width 48 height 8
click at [333, 140] on div "Tại văn phòng" at bounding box center [335, 139] width 51 height 6
click at [329, 151] on icon "printer" at bounding box center [327, 152] width 3 height 3
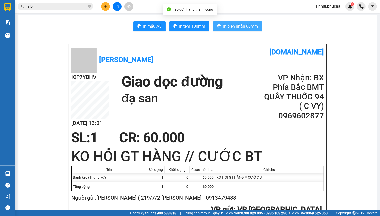
click at [245, 26] on span "In biên nhận 80mm" at bounding box center [240, 26] width 35 height 6
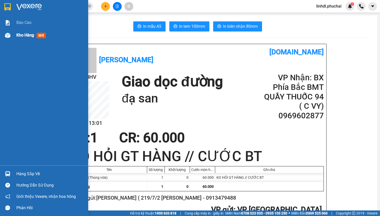
drag, startPoint x: 12, startPoint y: 35, endPoint x: 17, endPoint y: 35, distance: 5.3
click at [12, 35] on div "Kho hàng mới" at bounding box center [44, 35] width 88 height 13
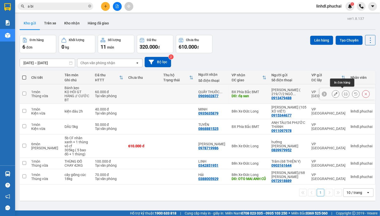
click at [344, 92] on icon at bounding box center [346, 94] width 4 height 4
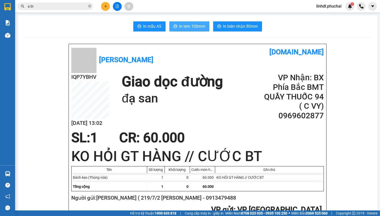
click at [196, 27] on span "In tem 100mm" at bounding box center [192, 26] width 26 height 6
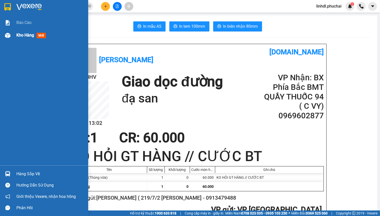
click at [22, 35] on span "Kho hàng" at bounding box center [25, 35] width 18 height 5
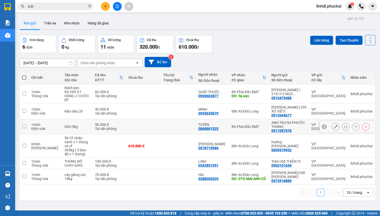
click at [166, 125] on td at bounding box center [178, 126] width 35 height 15
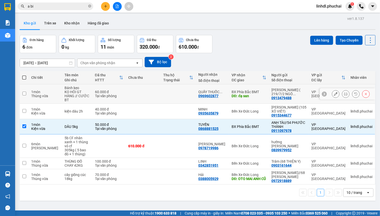
click at [171, 94] on td at bounding box center [178, 93] width 35 height 19
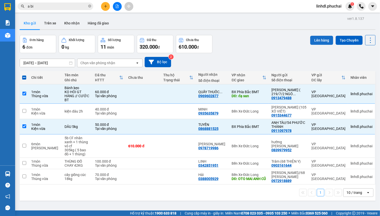
click at [325, 40] on button "Lên hàng" at bounding box center [321, 40] width 23 height 9
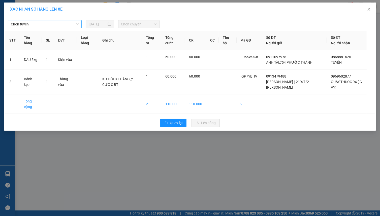
click at [55, 24] on span "Chọn tuyến" at bounding box center [45, 24] width 68 height 8
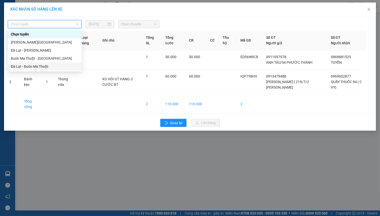
click at [32, 66] on div "Đà Lạt - Buôn Ma Thuột" at bounding box center [45, 67] width 68 height 6
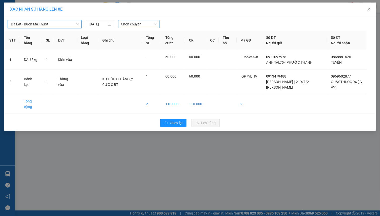
click at [148, 25] on span "Chọn chuyến" at bounding box center [138, 24] width 35 height 8
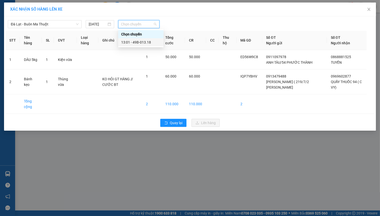
drag, startPoint x: 149, startPoint y: 44, endPoint x: 153, endPoint y: 41, distance: 5.2
click at [149, 43] on div "13:01 - 49B-013.18" at bounding box center [140, 43] width 39 height 6
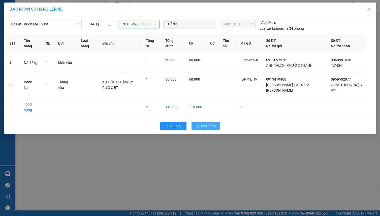
click at [204, 127] on span "Lên hàng" at bounding box center [208, 126] width 15 height 6
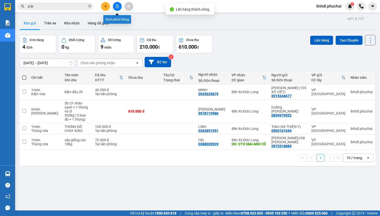
click at [119, 8] on button at bounding box center [117, 6] width 9 height 9
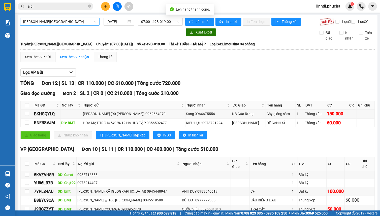
click at [67, 21] on span "[PERSON_NAME][GEOGRAPHIC_DATA]" at bounding box center [59, 22] width 73 height 8
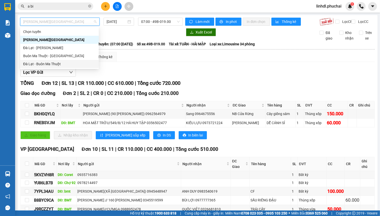
click at [63, 62] on div "Đà Lạt - Buôn Ma Thuột" at bounding box center [59, 64] width 73 height 6
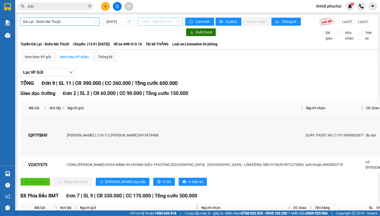
click at [171, 23] on span "13:01 - 49B-013.18" at bounding box center [160, 22] width 39 height 8
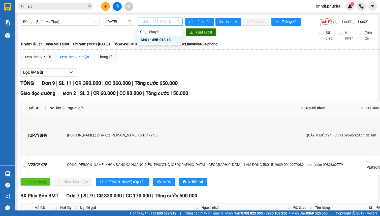
click at [170, 41] on div "13:01 - 49B-013.18" at bounding box center [159, 40] width 39 height 6
click at [63, 6] on input "a bi" at bounding box center [57, 7] width 59 height 6
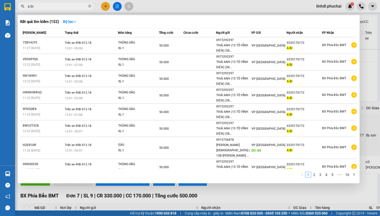
click at [63, 6] on input "a bi" at bounding box center [57, 7] width 59 height 6
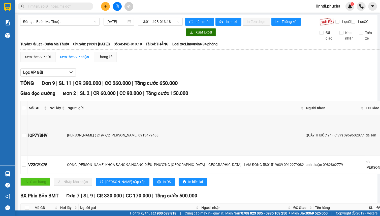
click at [105, 6] on icon "plus" at bounding box center [106, 7] width 4 height 4
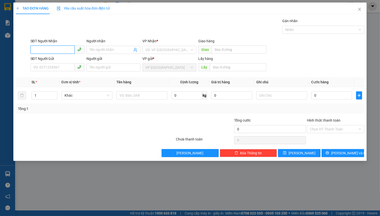
click at [56, 49] on input "SĐT Người Nhận" at bounding box center [52, 50] width 44 height 8
click at [54, 61] on div "0336943255 - HẢI" at bounding box center [58, 60] width 48 height 6
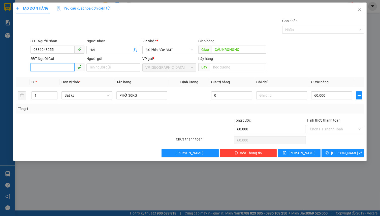
click at [53, 66] on input "SĐT Người Gửi" at bounding box center [52, 67] width 44 height 8
click at [53, 77] on div "0385307553 - [PERSON_NAME]///70 [PERSON_NAME]" at bounding box center [76, 78] width 85 height 6
click at [80, 96] on span "Bất kỳ" at bounding box center [87, 96] width 45 height 8
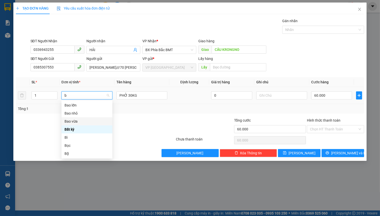
click at [88, 120] on div "Bao vừa" at bounding box center [87, 122] width 45 height 6
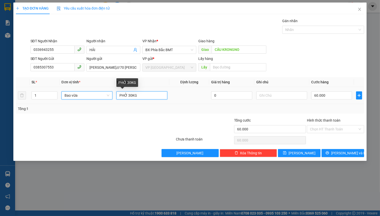
drag, startPoint x: 130, startPoint y: 96, endPoint x: 143, endPoint y: 94, distance: 13.5
click at [130, 96] on input "PHỞ 30KG" at bounding box center [141, 95] width 51 height 8
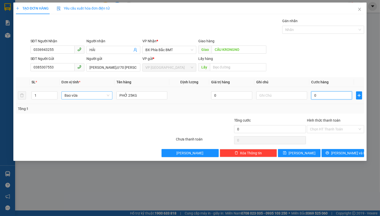
click at [325, 98] on input "0" at bounding box center [331, 95] width 41 height 8
click at [325, 127] on input "Hình thức thanh toán" at bounding box center [334, 130] width 48 height 8
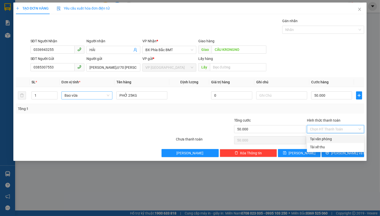
drag, startPoint x: 328, startPoint y: 140, endPoint x: 333, endPoint y: 148, distance: 9.8
click at [328, 140] on div "Tại văn phòng" at bounding box center [335, 139] width 51 height 6
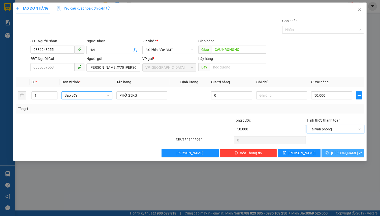
click at [329, 154] on icon "printer" at bounding box center [328, 153] width 4 height 4
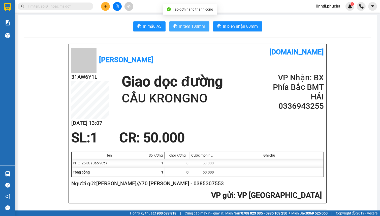
click at [201, 25] on span "In tem 100mm" at bounding box center [192, 26] width 26 height 6
click at [109, 8] on button at bounding box center [105, 6] width 9 height 9
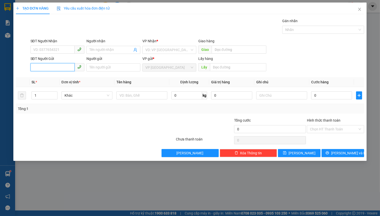
click at [53, 69] on input "SĐT Người Gửi" at bounding box center [52, 67] width 44 height 8
click at [58, 67] on input "0347357466" at bounding box center [52, 67] width 44 height 8
click at [57, 50] on input "SĐT Người Nhận" at bounding box center [52, 50] width 44 height 8
paste input "0347357466"
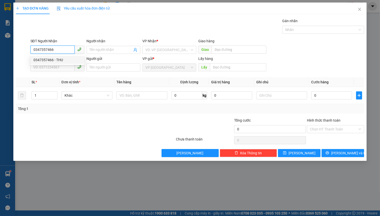
click at [61, 59] on div "0347357466 - THU" at bounding box center [58, 60] width 48 height 6
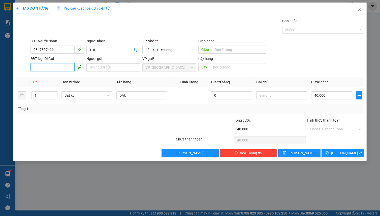
click at [58, 69] on input "SĐT Người Gửi" at bounding box center [52, 67] width 44 height 8
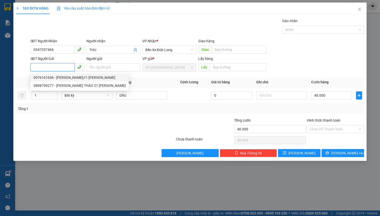
click at [66, 78] on div "0976161636 - [PERSON_NAME]//1 [PERSON_NAME]" at bounding box center [80, 78] width 92 height 6
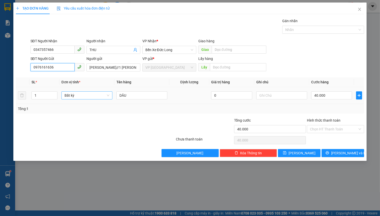
click at [84, 96] on span "Bất kỳ" at bounding box center [87, 96] width 45 height 8
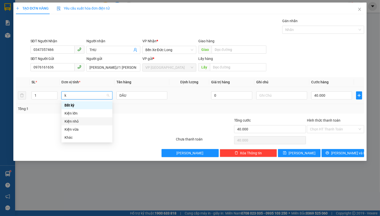
click at [85, 121] on div "Kiện nhỏ" at bounding box center [87, 122] width 45 height 6
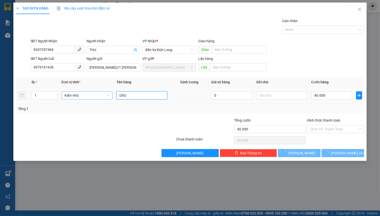
click at [144, 94] on input "DÂU" at bounding box center [141, 95] width 51 height 8
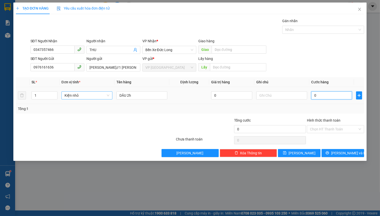
click at [328, 95] on input "0" at bounding box center [331, 95] width 41 height 8
click at [312, 131] on input "Hình thức thanh toán" at bounding box center [334, 130] width 48 height 8
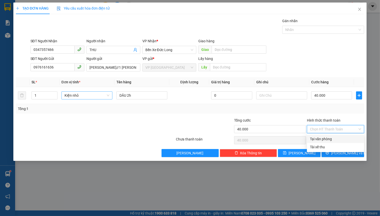
click at [323, 140] on div "Tại văn phòng" at bounding box center [335, 139] width 51 height 6
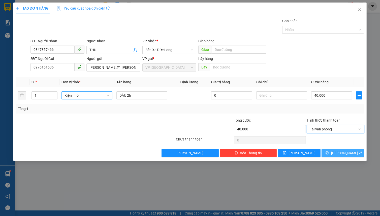
click at [328, 150] on button "[PERSON_NAME] và In" at bounding box center [343, 153] width 43 height 8
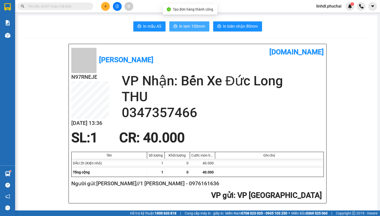
click at [182, 27] on span "In tem 100mm" at bounding box center [192, 26] width 26 height 6
drag, startPoint x: 117, startPoint y: 6, endPoint x: 110, endPoint y: 14, distance: 11.3
click at [117, 5] on icon "file-add" at bounding box center [117, 7] width 3 height 4
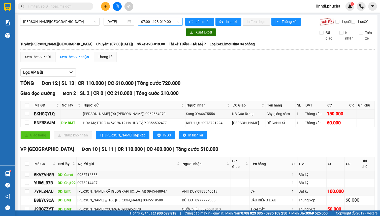
click at [152, 23] on span "07:00 - 49B-019.00" at bounding box center [160, 22] width 39 height 8
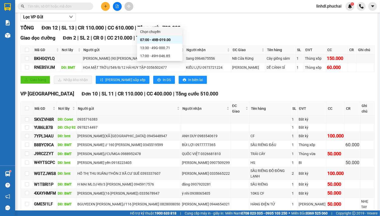
scroll to position [43, 0]
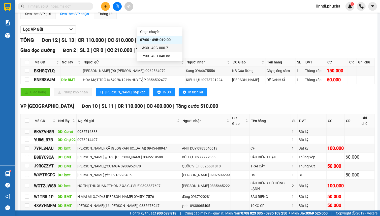
click at [157, 46] on div "13:30 - 49G-000.71" at bounding box center [159, 48] width 39 height 6
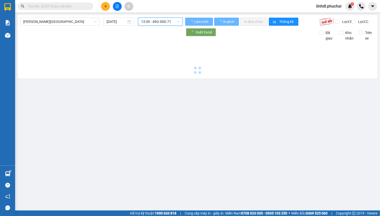
scroll to position [0, 0]
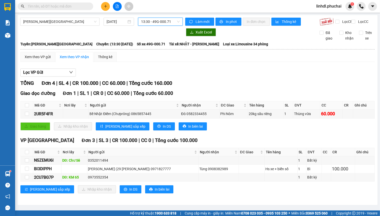
scroll to position [1, 0]
click at [154, 20] on span "13:30 - 49G-000.71" at bounding box center [160, 22] width 39 height 8
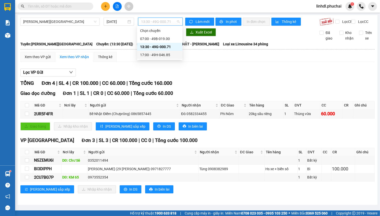
click at [158, 54] on div "17:00 - 49H-046.85" at bounding box center [159, 55] width 39 height 6
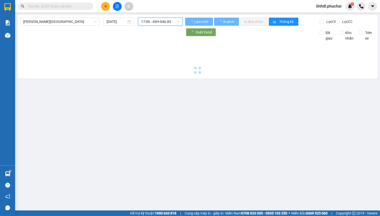
scroll to position [0, 0]
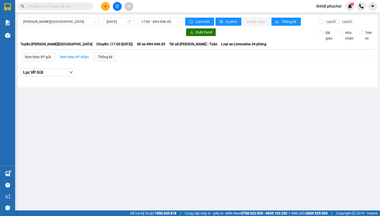
click at [73, 7] on input "text" at bounding box center [57, 7] width 59 height 6
paste input "0964910789"
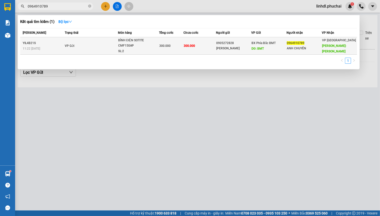
click at [171, 42] on td "300.000" at bounding box center [171, 45] width 24 height 17
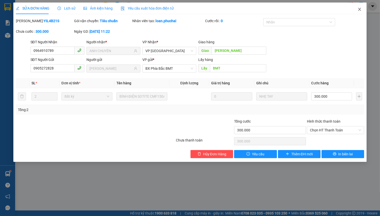
click at [359, 9] on icon "close" at bounding box center [359, 9] width 3 height 3
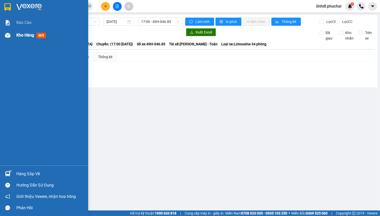
click at [12, 35] on div at bounding box center [7, 35] width 9 height 9
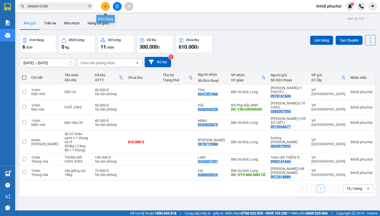
click at [102, 7] on button at bounding box center [105, 6] width 9 height 9
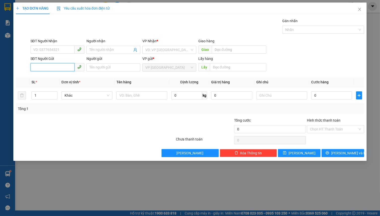
click at [59, 69] on input "SĐT Người Gửi" at bounding box center [52, 67] width 44 height 8
paste input "0981674080"
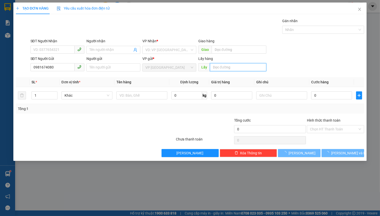
click at [239, 66] on input "text" at bounding box center [238, 67] width 56 height 8
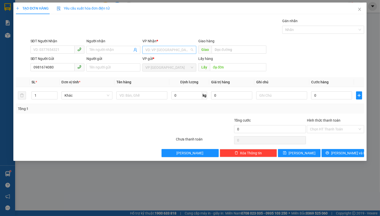
click at [170, 52] on input "search" at bounding box center [167, 50] width 44 height 8
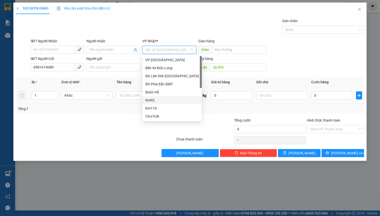
click at [169, 101] on div "Km92" at bounding box center [171, 101] width 53 height 6
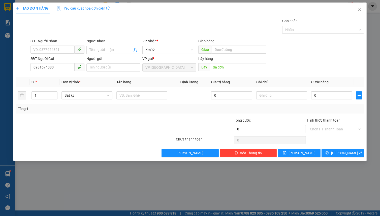
click at [233, 53] on div "Giao" at bounding box center [232, 50] width 68 height 8
click at [232, 48] on input "text" at bounding box center [239, 50] width 55 height 8
click at [140, 91] on div at bounding box center [141, 95] width 51 height 10
click at [135, 98] on input "text" at bounding box center [141, 95] width 51 height 8
click at [337, 155] on button "[PERSON_NAME] và In" at bounding box center [343, 153] width 43 height 8
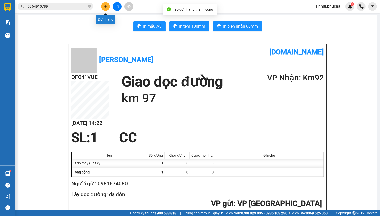
click at [106, 9] on button at bounding box center [105, 6] width 9 height 9
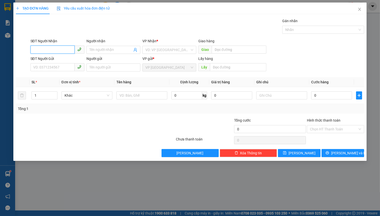
click at [51, 50] on input "SĐT Người Nhận" at bounding box center [52, 50] width 44 height 8
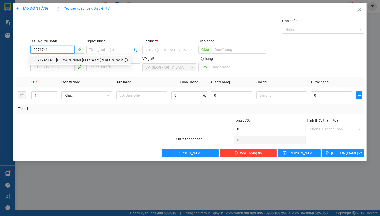
click at [48, 60] on div "0971746148 - [PERSON_NAME](116/43 Y [PERSON_NAME])" at bounding box center [81, 60] width 94 height 6
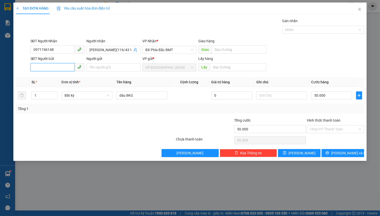
drag, startPoint x: 56, startPoint y: 70, endPoint x: 60, endPoint y: 68, distance: 4.5
click at [56, 70] on input "SĐT Người Gửi" at bounding box center [52, 67] width 44 height 8
drag, startPoint x: 62, startPoint y: 78, endPoint x: 66, endPoint y: 79, distance: 4.4
click at [62, 78] on div "0373222099 - [PERSON_NAME] (274 [PERSON_NAME])" at bounding box center [77, 78] width 87 height 6
click at [85, 96] on span "Bất kỳ" at bounding box center [87, 96] width 45 height 8
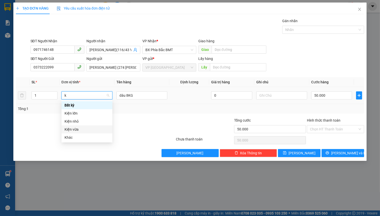
drag, startPoint x: 83, startPoint y: 128, endPoint x: 88, endPoint y: 118, distance: 10.7
click at [83, 128] on div "Kiện vừa" at bounding box center [87, 130] width 45 height 6
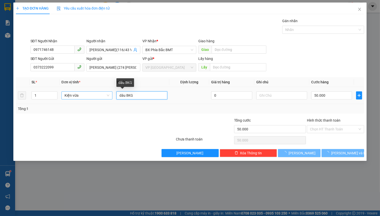
click at [128, 95] on input "dâu 8KG" at bounding box center [141, 95] width 51 height 8
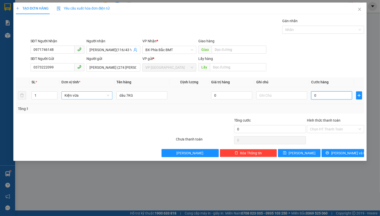
click at [317, 94] on input "0" at bounding box center [331, 95] width 41 height 8
click at [324, 127] on input "Hình thức thanh toán" at bounding box center [334, 130] width 48 height 8
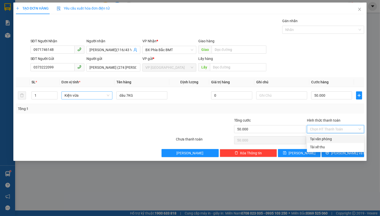
click at [335, 138] on div "Tại văn phòng" at bounding box center [335, 139] width 51 height 6
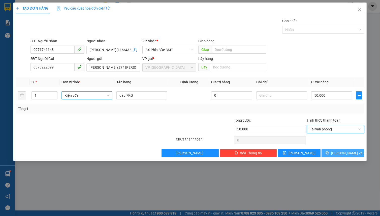
click at [342, 152] on span "[PERSON_NAME] và In" at bounding box center [348, 153] width 35 height 6
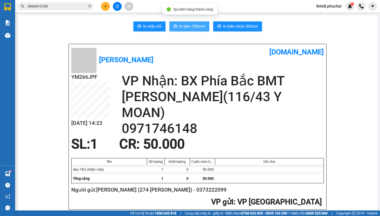
click at [186, 27] on span "In tem 100mm" at bounding box center [192, 26] width 26 height 6
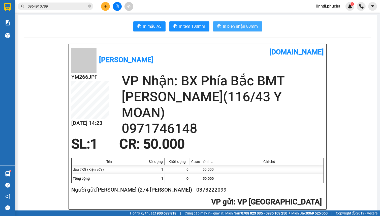
click at [249, 24] on span "In biên nhận 80mm" at bounding box center [240, 26] width 35 height 6
click at [106, 5] on icon "plus" at bounding box center [106, 7] width 4 height 4
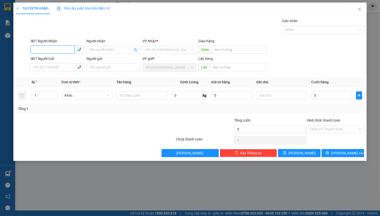
click at [55, 47] on input "SĐT Người Nhận" at bounding box center [52, 50] width 44 height 8
click at [54, 61] on div "0854062062 - PHƯƠNG" at bounding box center [58, 60] width 48 height 6
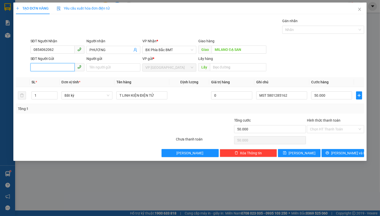
click at [42, 66] on input "SĐT Người Gửi" at bounding box center [52, 67] width 44 height 8
click at [48, 76] on div "0944111300 - [GEOGRAPHIC_DATA][PERSON_NAME] ( 17 [PERSON_NAME])" at bounding box center [93, 78] width 119 height 6
click at [74, 94] on span "Bất kỳ" at bounding box center [87, 96] width 45 height 8
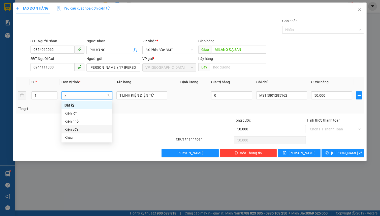
click at [83, 129] on div "Kiện vừa" at bounding box center [87, 130] width 45 height 6
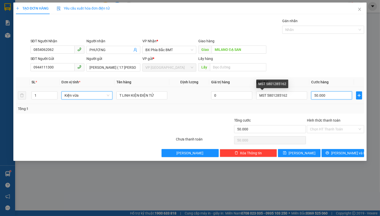
click at [328, 98] on input "50.000" at bounding box center [331, 95] width 41 height 8
click at [328, 98] on input "0" at bounding box center [331, 95] width 41 height 8
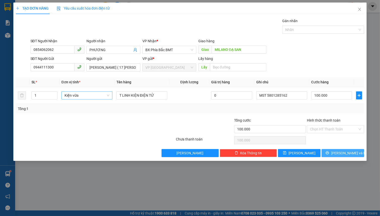
drag, startPoint x: 341, startPoint y: 151, endPoint x: 338, endPoint y: 149, distance: 3.6
click at [341, 151] on span "[PERSON_NAME] và In" at bounding box center [348, 153] width 35 height 6
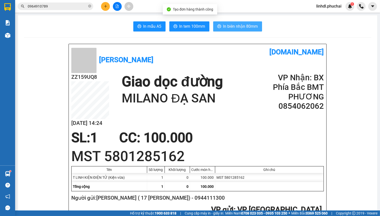
click at [225, 27] on span "In biên nhận 80mm" at bounding box center [240, 26] width 35 height 6
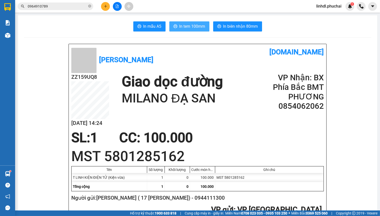
click at [181, 28] on span "In tem 100mm" at bounding box center [192, 26] width 26 height 6
click at [106, 5] on icon "plus" at bounding box center [106, 7] width 4 height 4
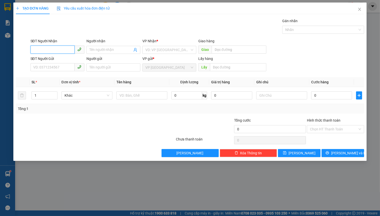
click at [47, 47] on input "SĐT Người Nhận" at bounding box center [52, 50] width 44 height 8
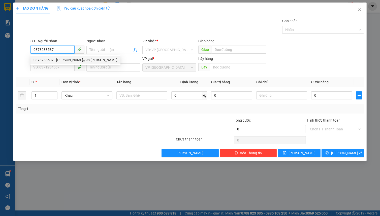
click at [50, 58] on div "0378288537 - [PERSON_NAME]//98 [PERSON_NAME]" at bounding box center [76, 60] width 84 height 6
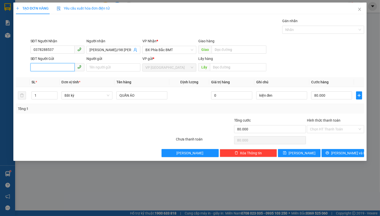
click at [55, 68] on input "SĐT Người Gửi" at bounding box center [52, 67] width 44 height 8
click at [58, 75] on div "0567235789 - [PERSON_NAME] (85 [PERSON_NAME](" at bounding box center [76, 78] width 85 height 6
click at [77, 97] on span "Bất kỳ" at bounding box center [87, 96] width 45 height 8
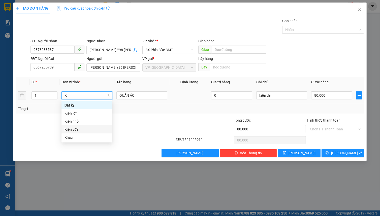
click at [87, 130] on div "Kiện vừa" at bounding box center [87, 130] width 45 height 6
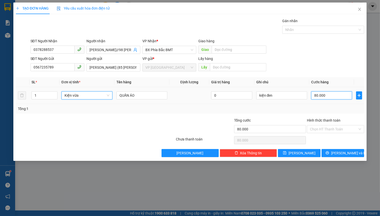
click at [329, 93] on input "80.000" at bounding box center [331, 95] width 41 height 8
click at [337, 154] on button "[PERSON_NAME] và In" at bounding box center [343, 153] width 43 height 8
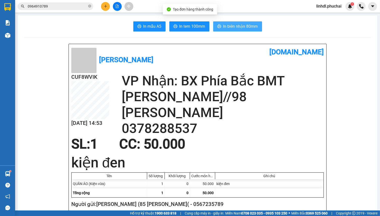
click at [225, 24] on span "In biên nhận 80mm" at bounding box center [240, 26] width 35 height 6
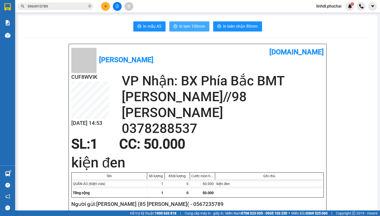
click at [184, 25] on span "In tem 100mm" at bounding box center [192, 26] width 26 height 6
click at [106, 7] on icon "plus" at bounding box center [105, 6] width 0 height 3
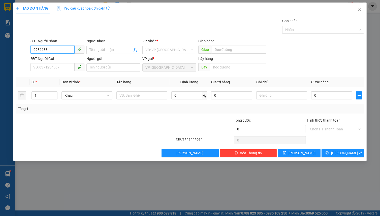
click at [56, 48] on input "0986683" at bounding box center [52, 50] width 44 height 8
click at [56, 48] on input "098683" at bounding box center [52, 50] width 44 height 8
click at [64, 52] on input "0986837339" at bounding box center [52, 50] width 44 height 8
click at [65, 46] on input "0986837339" at bounding box center [52, 50] width 44 height 8
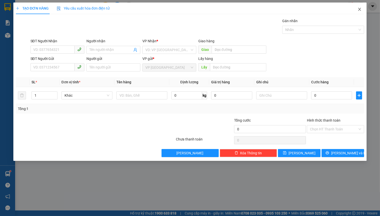
click at [357, 7] on span "Close" at bounding box center [360, 10] width 14 height 14
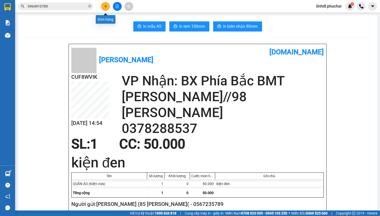
click at [108, 6] on button at bounding box center [105, 6] width 9 height 9
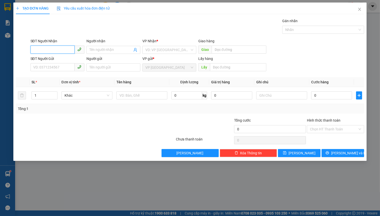
drag, startPoint x: 53, startPoint y: 51, endPoint x: 53, endPoint y: 47, distance: 3.8
click at [53, 49] on input "SĐT Người Nhận" at bounding box center [52, 50] width 44 height 8
click at [99, 50] on input "Người nhận" at bounding box center [110, 50] width 43 height 6
paste input "0962838915"
click at [155, 52] on input "search" at bounding box center [167, 50] width 44 height 8
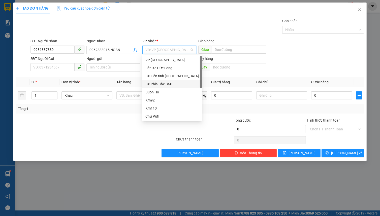
click at [175, 83] on div "BX Phía Bắc BMT" at bounding box center [171, 84] width 53 height 6
click at [52, 68] on input "SĐT Người Gửi" at bounding box center [52, 67] width 44 height 8
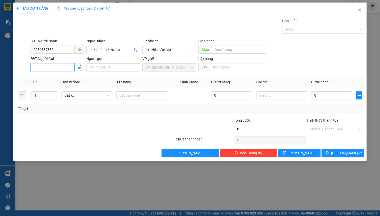
paste input "0898799277"
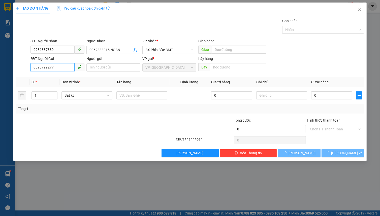
click at [59, 68] on input "0898799277" at bounding box center [52, 67] width 44 height 8
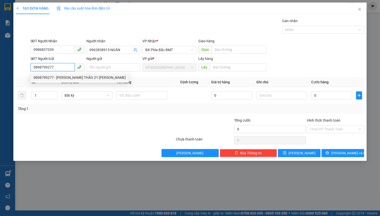
click at [64, 78] on div "0898799277 - [PERSON_NAME] THẢO 21 [PERSON_NAME]" at bounding box center [80, 78] width 92 height 6
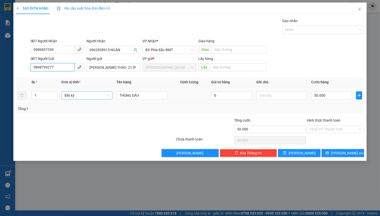
click at [74, 92] on span "Bất kỳ" at bounding box center [87, 96] width 45 height 8
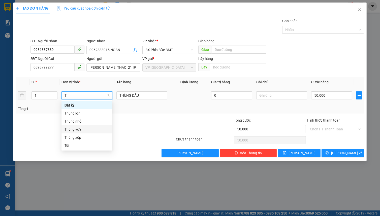
click at [79, 127] on div "Thùng vừa" at bounding box center [87, 130] width 45 height 6
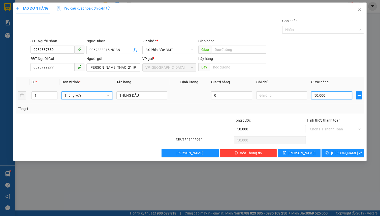
click at [329, 96] on input "50.000" at bounding box center [331, 95] width 41 height 8
click at [337, 152] on button "[PERSON_NAME] và In" at bounding box center [343, 153] width 43 height 8
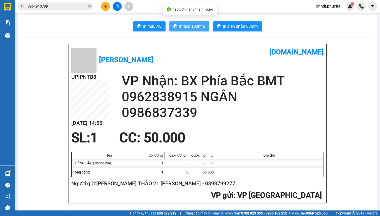
click at [187, 26] on span "In tem 100mm" at bounding box center [192, 26] width 26 height 6
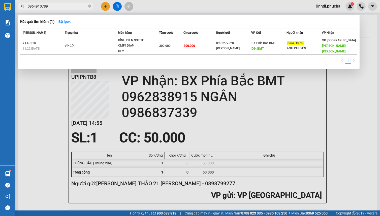
click at [53, 8] on input "0964910789" at bounding box center [57, 7] width 59 height 6
paste input "7920817"
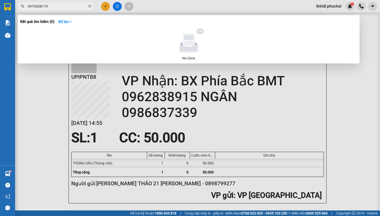
click at [346, 88] on div at bounding box center [190, 108] width 380 height 216
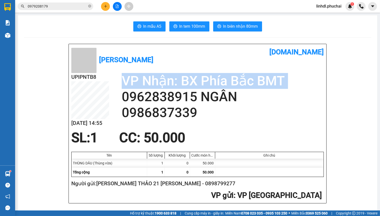
click at [119, 8] on icon "file-add" at bounding box center [117, 7] width 4 height 4
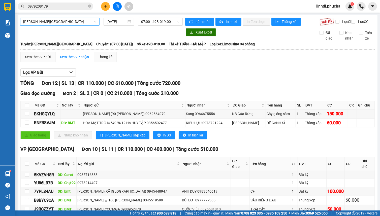
click at [68, 21] on span "[PERSON_NAME][GEOGRAPHIC_DATA]" at bounding box center [59, 22] width 73 height 8
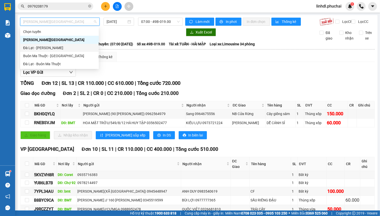
click at [50, 48] on div "Đà Lạt - [PERSON_NAME]" at bounding box center [59, 48] width 73 height 6
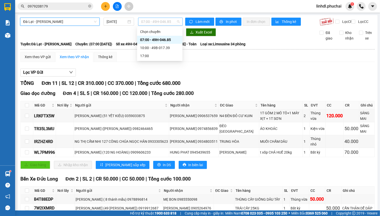
click at [149, 23] on span "07:00 - 49H-046.85" at bounding box center [160, 22] width 39 height 8
click at [157, 47] on div "10:00 - 49B-017.39" at bounding box center [159, 48] width 39 height 6
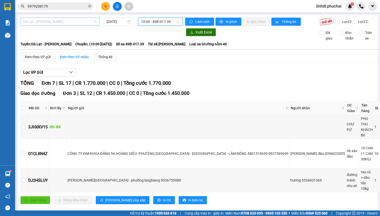
click at [80, 24] on span "Đà Lạt - [PERSON_NAME]" at bounding box center [59, 22] width 73 height 8
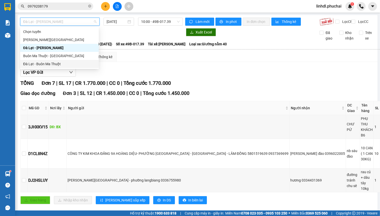
click at [61, 63] on div "Đà Lạt - Buôn Ma Thuột" at bounding box center [59, 64] width 73 height 6
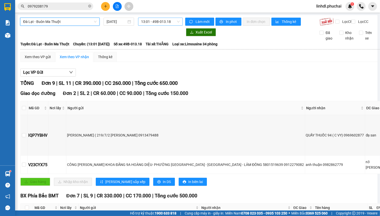
click at [157, 23] on span "13:01 - 49B-013.18" at bounding box center [160, 22] width 39 height 8
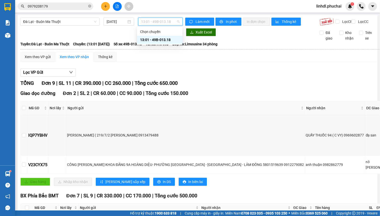
click at [156, 39] on div "13:01 - 49B-013.18" at bounding box center [159, 40] width 39 height 6
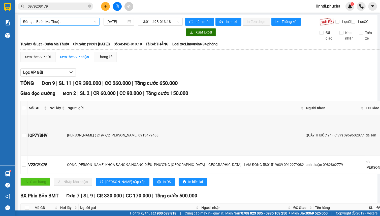
click at [60, 21] on span "Đà Lạt - Buôn Ma Thuột" at bounding box center [59, 22] width 73 height 8
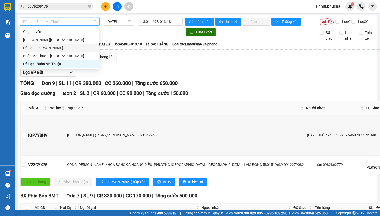
click at [77, 46] on div "Đà Lạt - [PERSON_NAME]" at bounding box center [59, 48] width 73 height 6
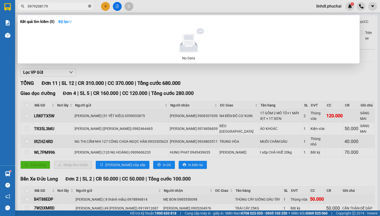
click at [90, 6] on icon "close-circle" at bounding box center [89, 6] width 3 height 3
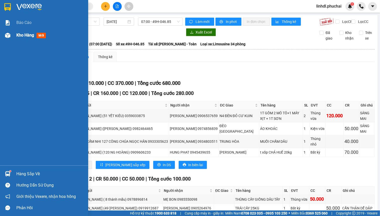
click at [5, 39] on div at bounding box center [7, 35] width 9 height 9
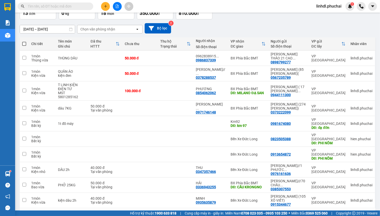
scroll to position [35, 0]
